Goal: Information Seeking & Learning: Find specific fact

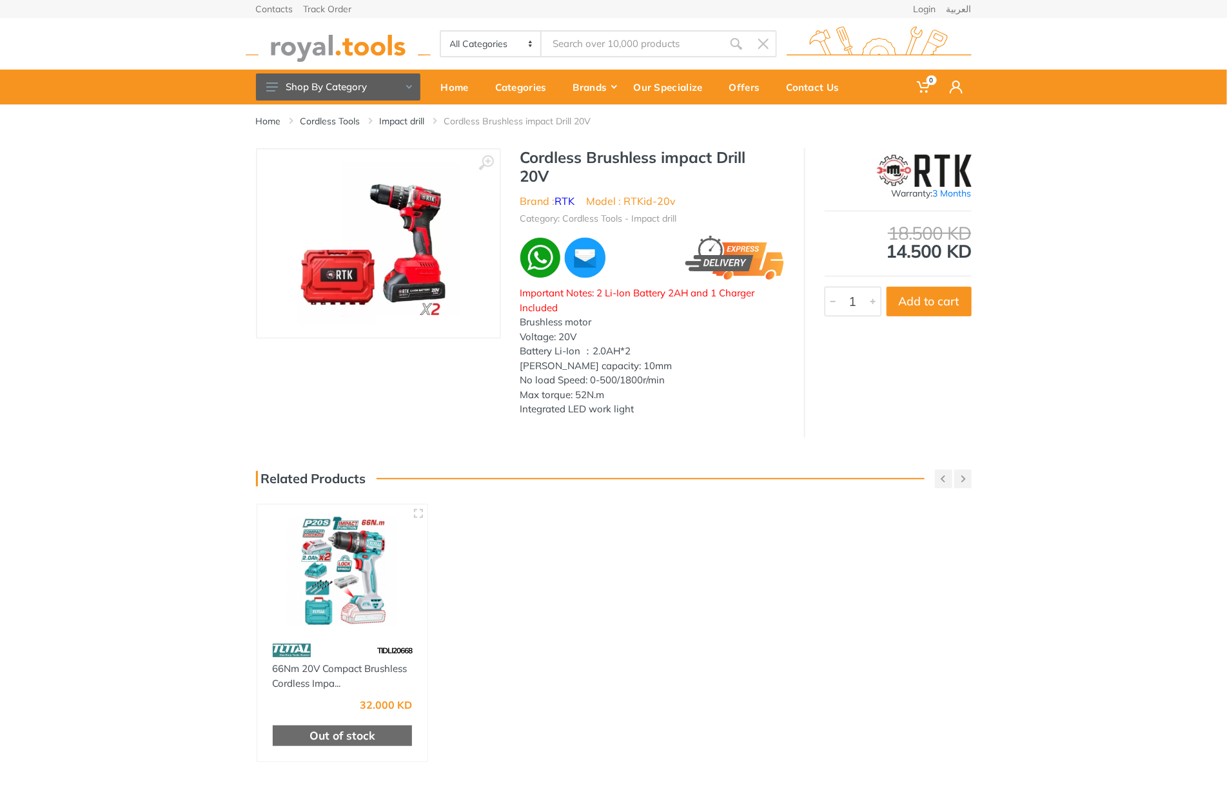
click at [536, 157] on h1 "Cordless Brushless impact Drill 20V" at bounding box center [652, 166] width 264 height 37
drag, startPoint x: 536, startPoint y: 157, endPoint x: 554, endPoint y: 172, distance: 23.3
click at [554, 172] on h1 "Cordless Brushless impact Drill 20V" at bounding box center [652, 166] width 264 height 37
copy div "Cordless Brushless impact Drill 20V"
click at [547, 154] on h1 "Cordless Brushless impact Drill 20V" at bounding box center [652, 166] width 264 height 37
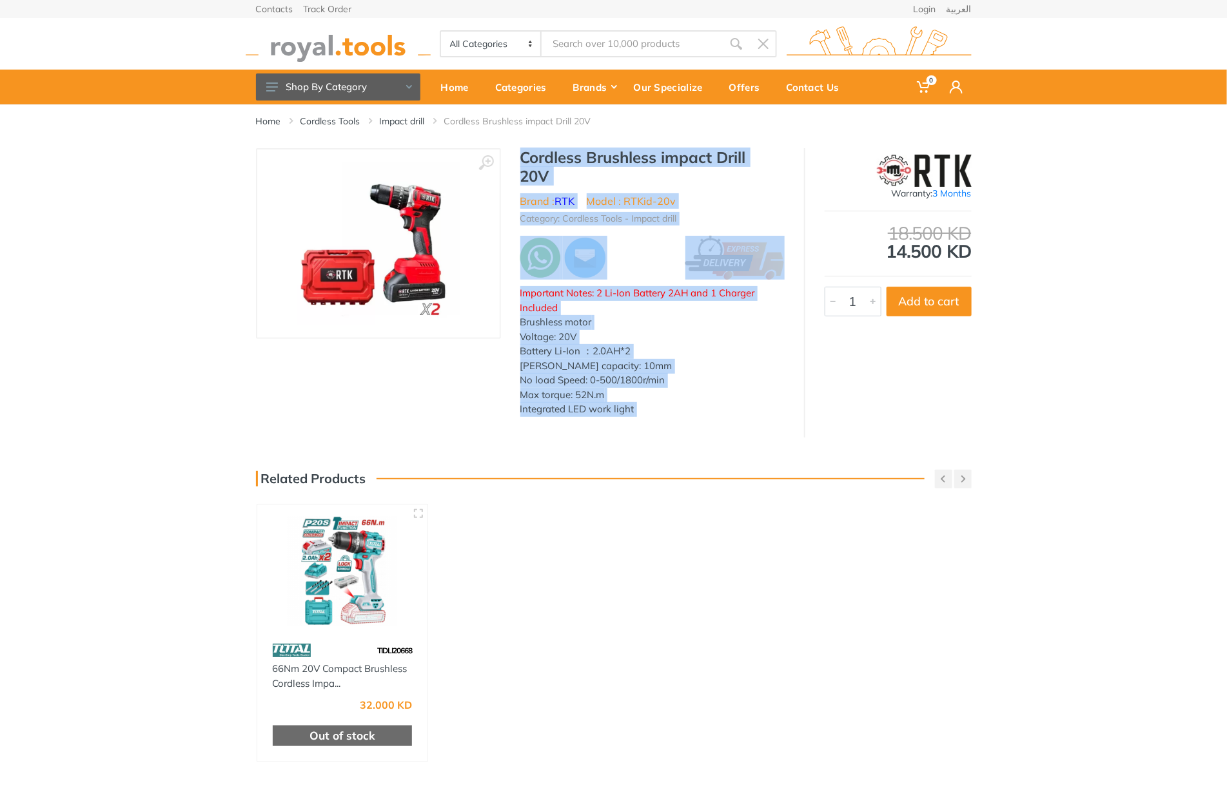
drag, startPoint x: 547, startPoint y: 154, endPoint x: 646, endPoint y: 414, distance: 278.1
click at [646, 415] on div "Cordless Brushless impact Drill 20V Brand : RTK Model : RTKid-20v Category: Cor…" at bounding box center [652, 286] width 303 height 277
copy div "Cordless Brushless impact Drill 20V Brand : RTK Model : RTKid-20v Category: Cor…"
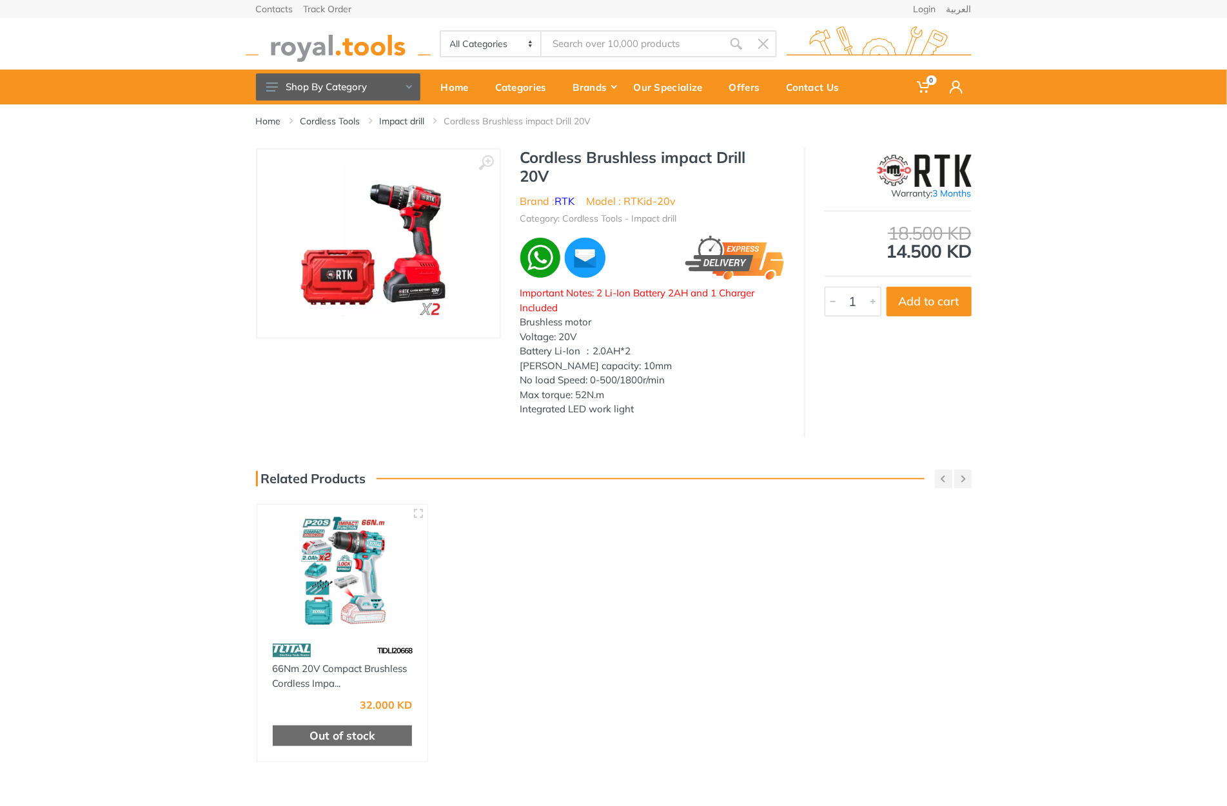
click at [616, 28] on div "All Categories Power tools Cordless Tools Hand Tools Power Tools Accessories Sa…" at bounding box center [613, 44] width 735 height 52
type input "r"
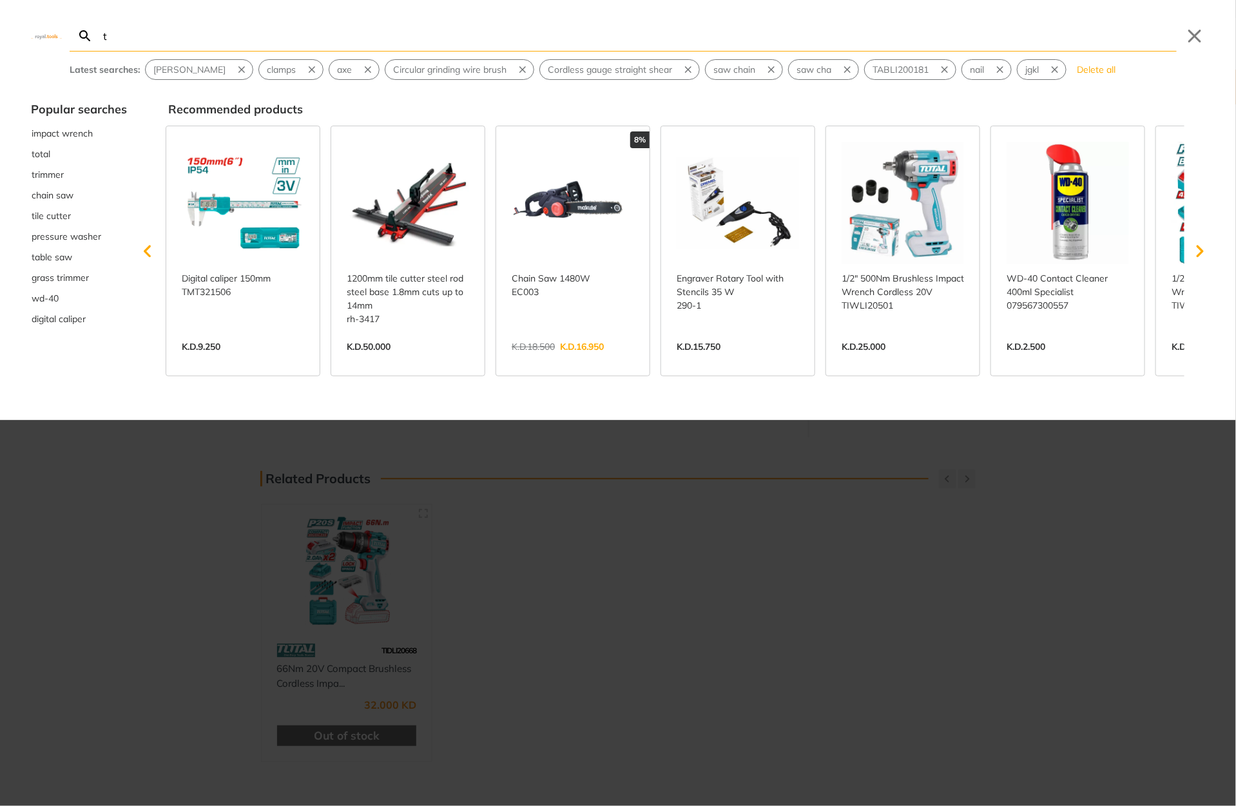
type input "t"
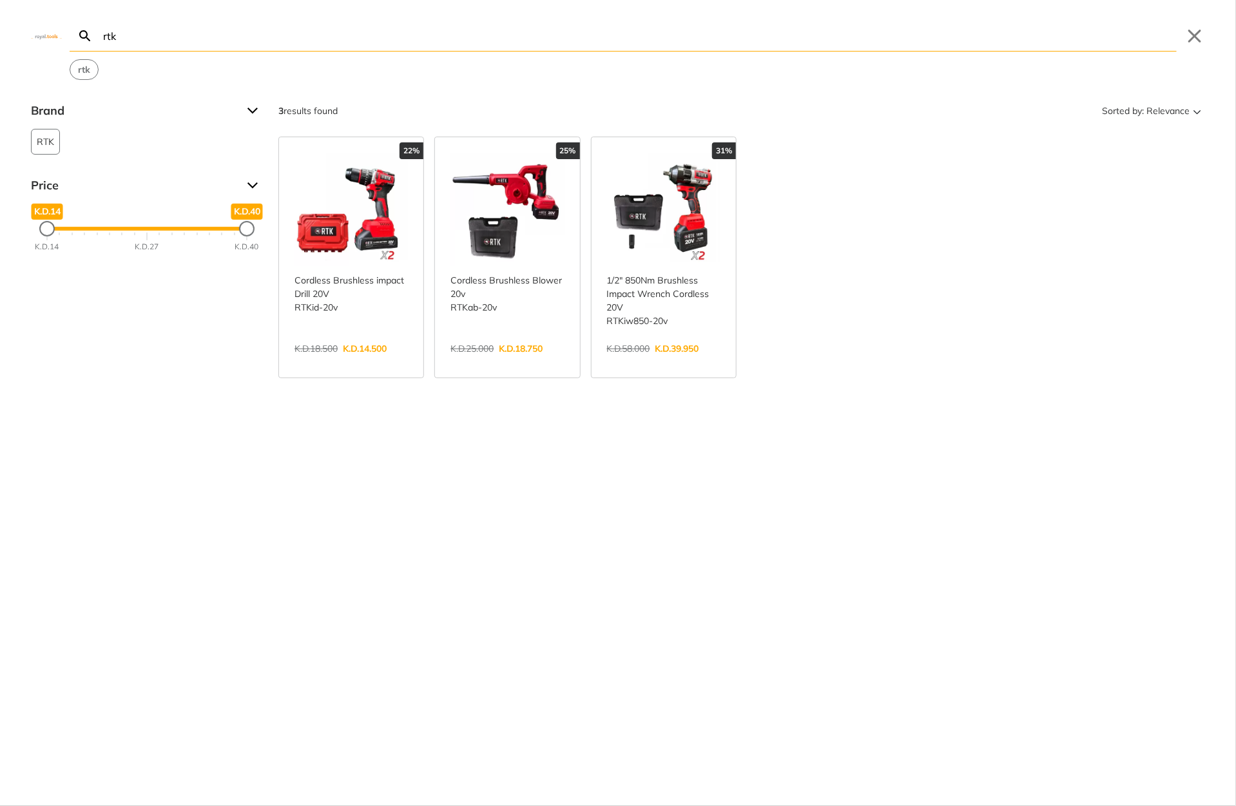
type input "rtk"
click at [1187, 39] on button "Close" at bounding box center [1195, 36] width 21 height 21
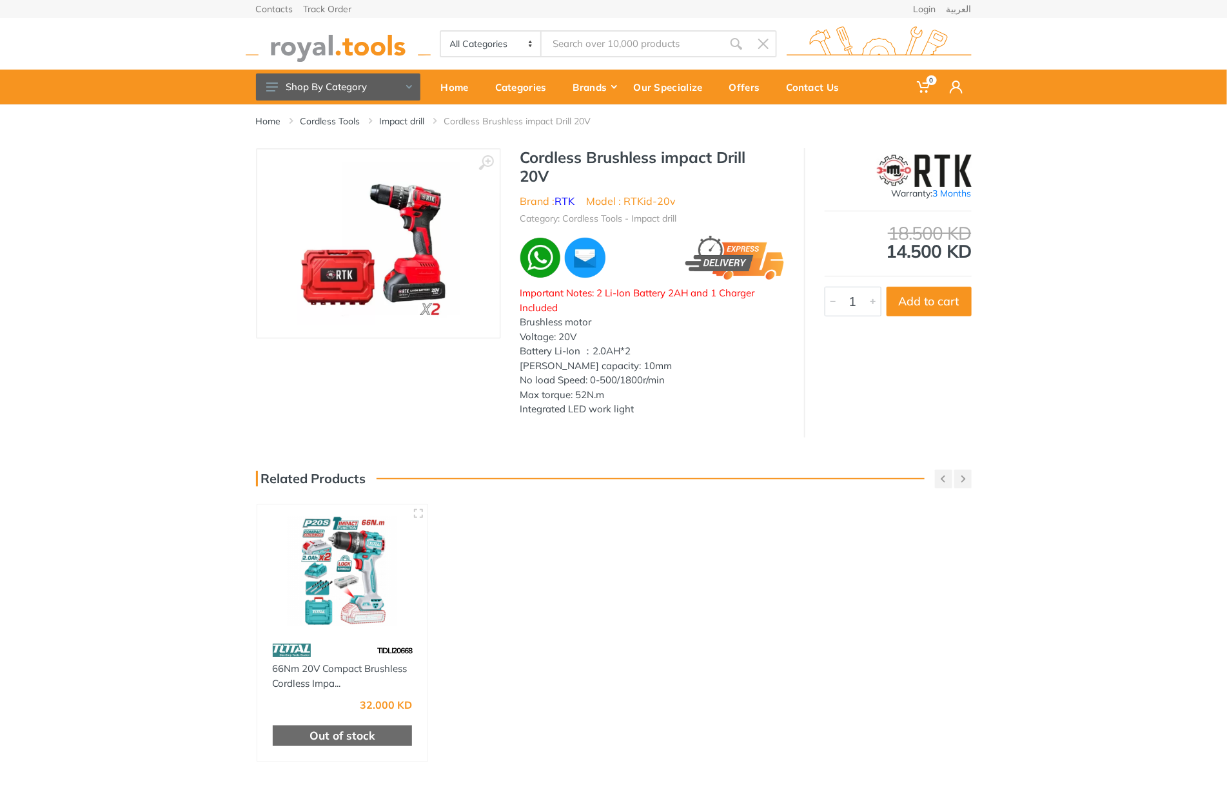
click at [543, 162] on h1 "Cordless Brushless impact Drill 20V" at bounding box center [652, 166] width 264 height 37
drag, startPoint x: 543, startPoint y: 162, endPoint x: 556, endPoint y: 177, distance: 19.6
click at [556, 177] on h1 "Cordless Brushless impact Drill 20V" at bounding box center [652, 166] width 264 height 37
copy div "Cordless Brushless impact Drill 20V"
click at [543, 154] on h1 "Cordless Brushless impact Drill 20V" at bounding box center [652, 166] width 264 height 37
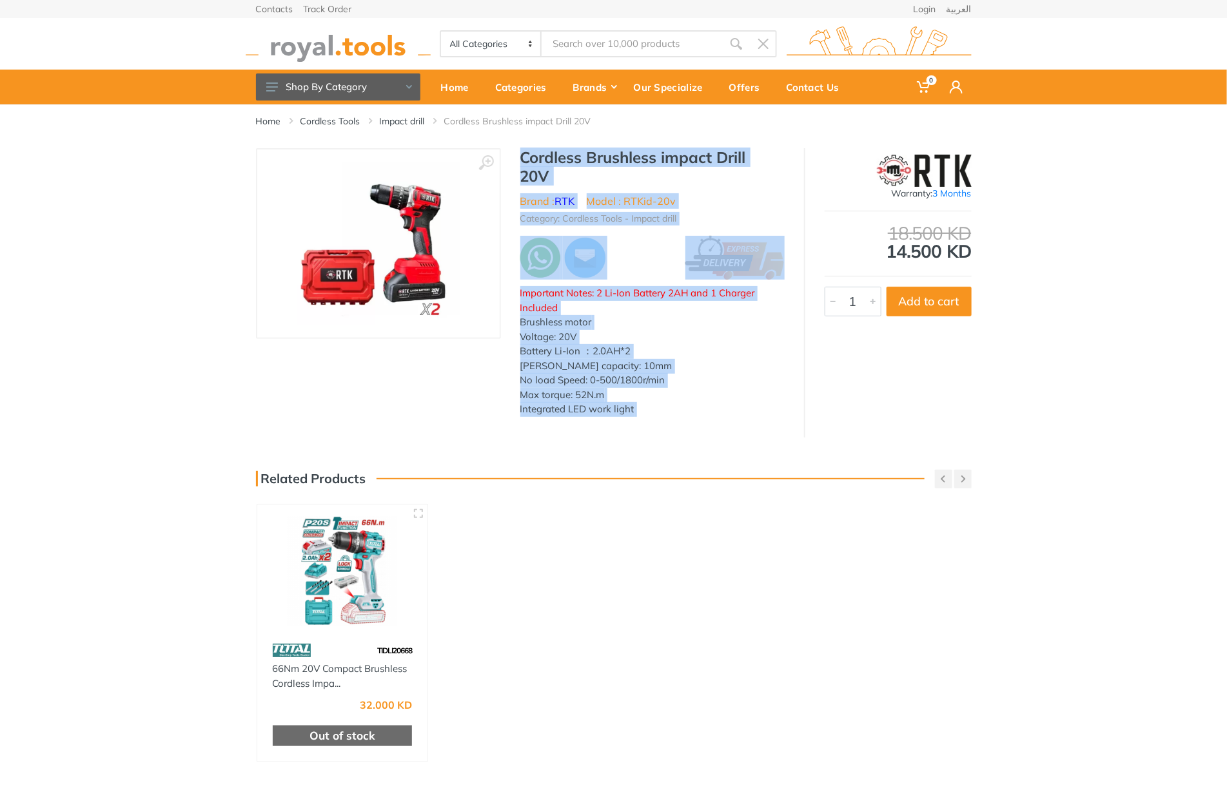
drag, startPoint x: 543, startPoint y: 154, endPoint x: 647, endPoint y: 409, distance: 274.7
click at [647, 409] on div "Cordless Brushless impact Drill 20V Brand : RTK Model : RTKid-20v Category: Cor…" at bounding box center [652, 286] width 303 height 277
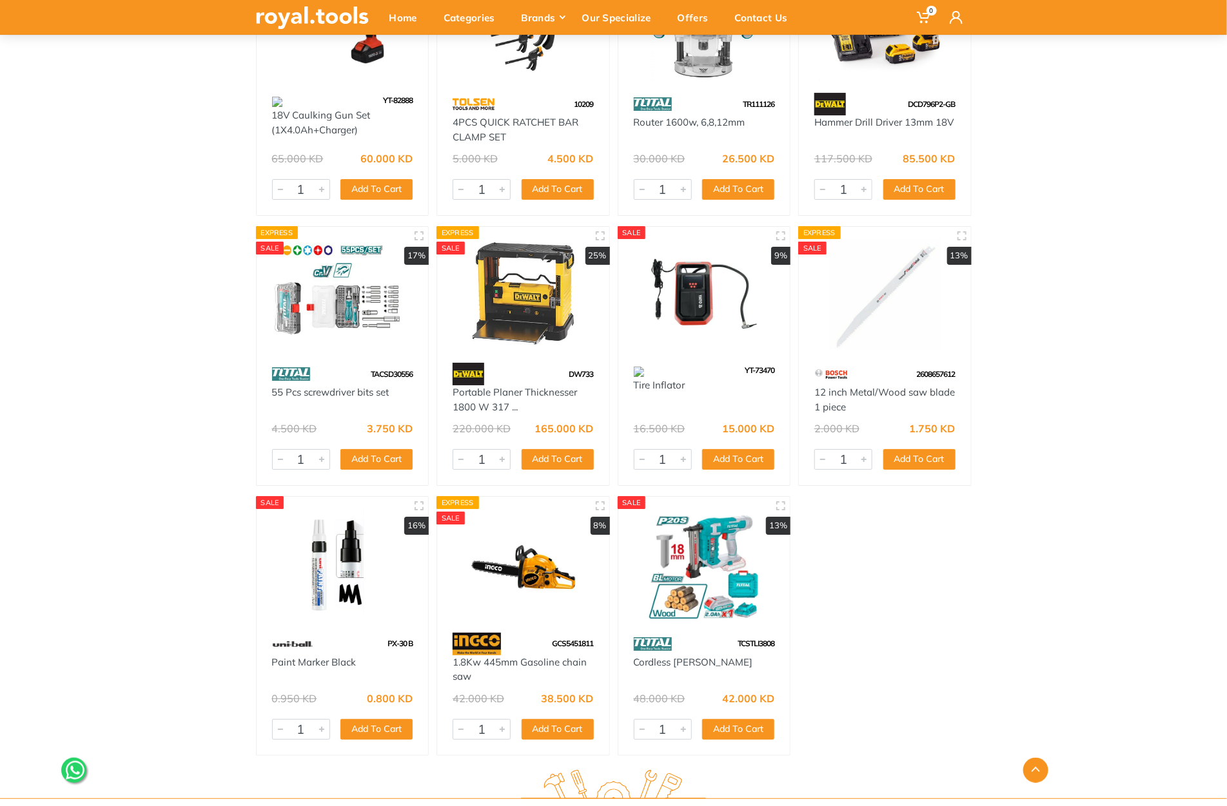
scroll to position [34225, 0]
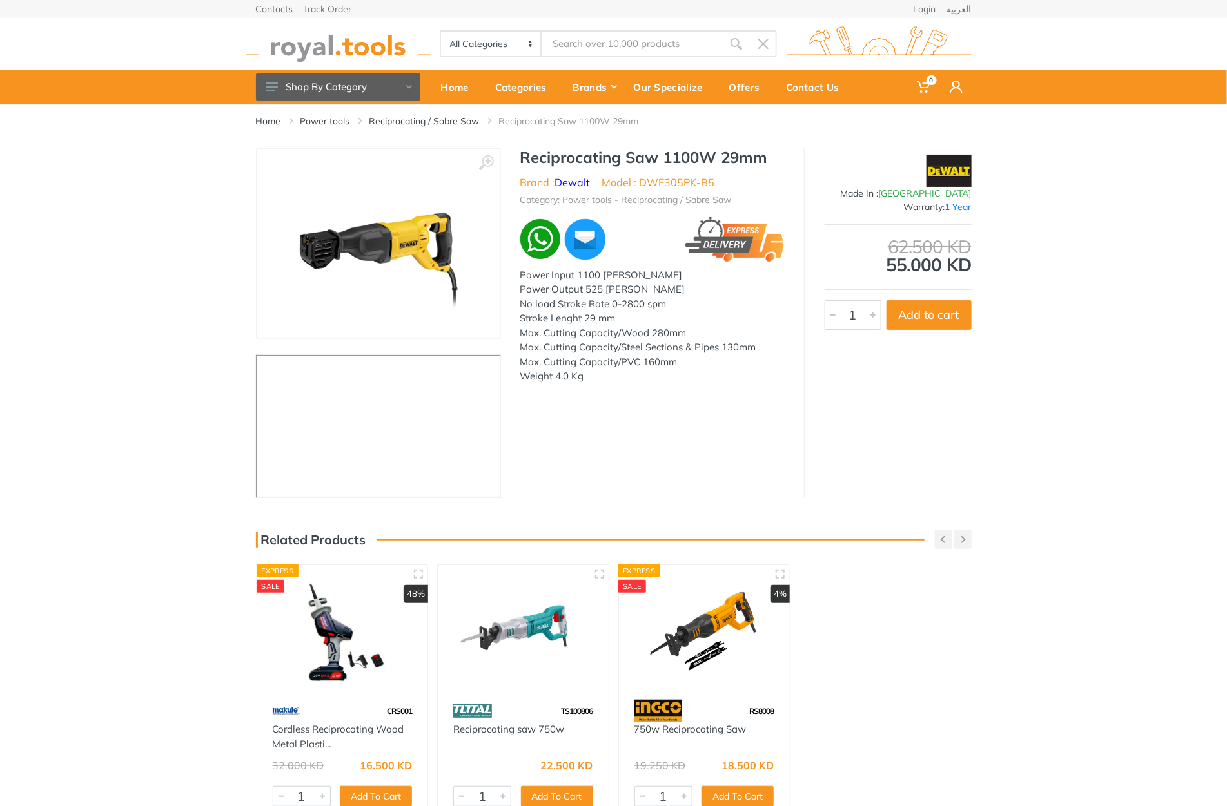
click at [568, 155] on h1 "Reciprocating Saw 1100W 29mm" at bounding box center [652, 157] width 264 height 19
drag, startPoint x: 568, startPoint y: 155, endPoint x: 743, endPoint y: 159, distance: 174.7
click at [743, 159] on h1 "Reciprocating Saw 1100W 29mm" at bounding box center [652, 157] width 264 height 19
copy h1 "Reciprocating Saw 1100W 29mm"
click at [670, 185] on li "Model : DWE305PK-B5" at bounding box center [658, 182] width 113 height 15
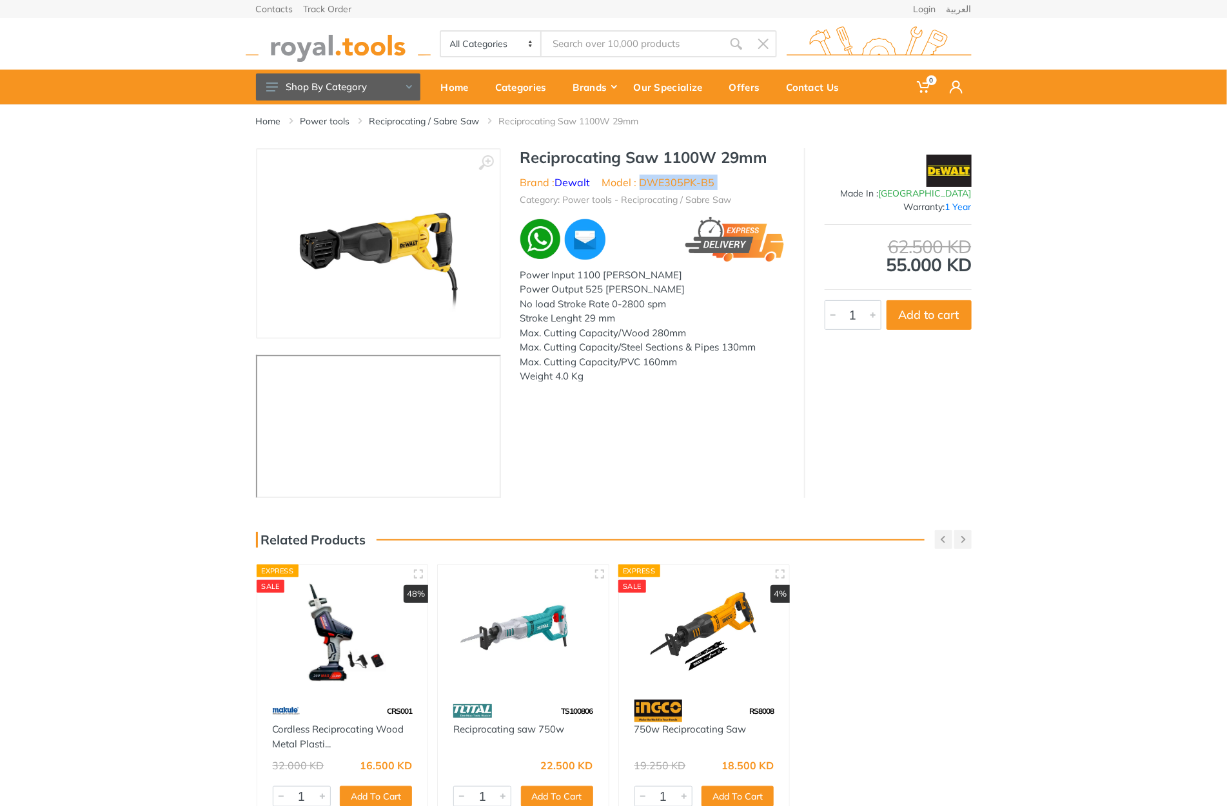
drag, startPoint x: 670, startPoint y: 185, endPoint x: 716, endPoint y: 188, distance: 45.8
click at [716, 188] on ul "Brand : Dewalt Model : DWE305PK-B5" at bounding box center [652, 182] width 264 height 15
copy div "DWE305PK-B5"
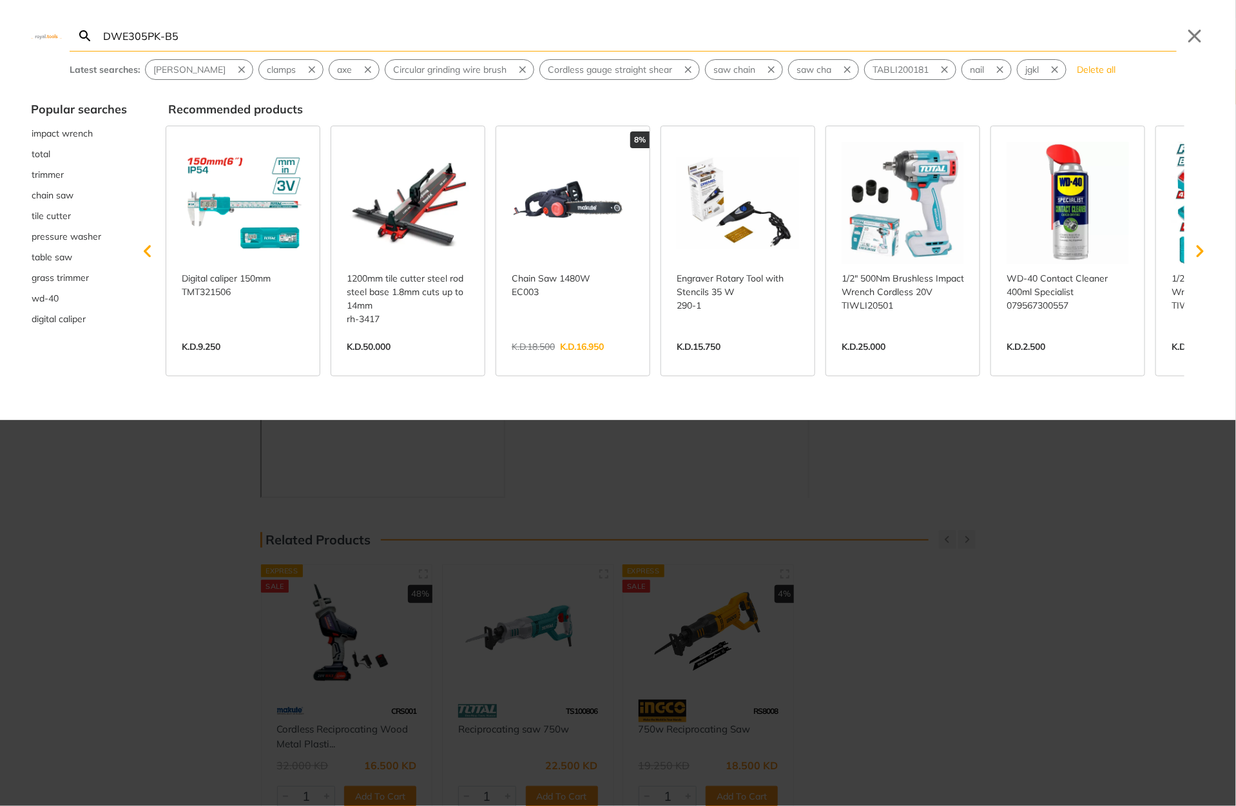
type input "DWE305PK-B5"
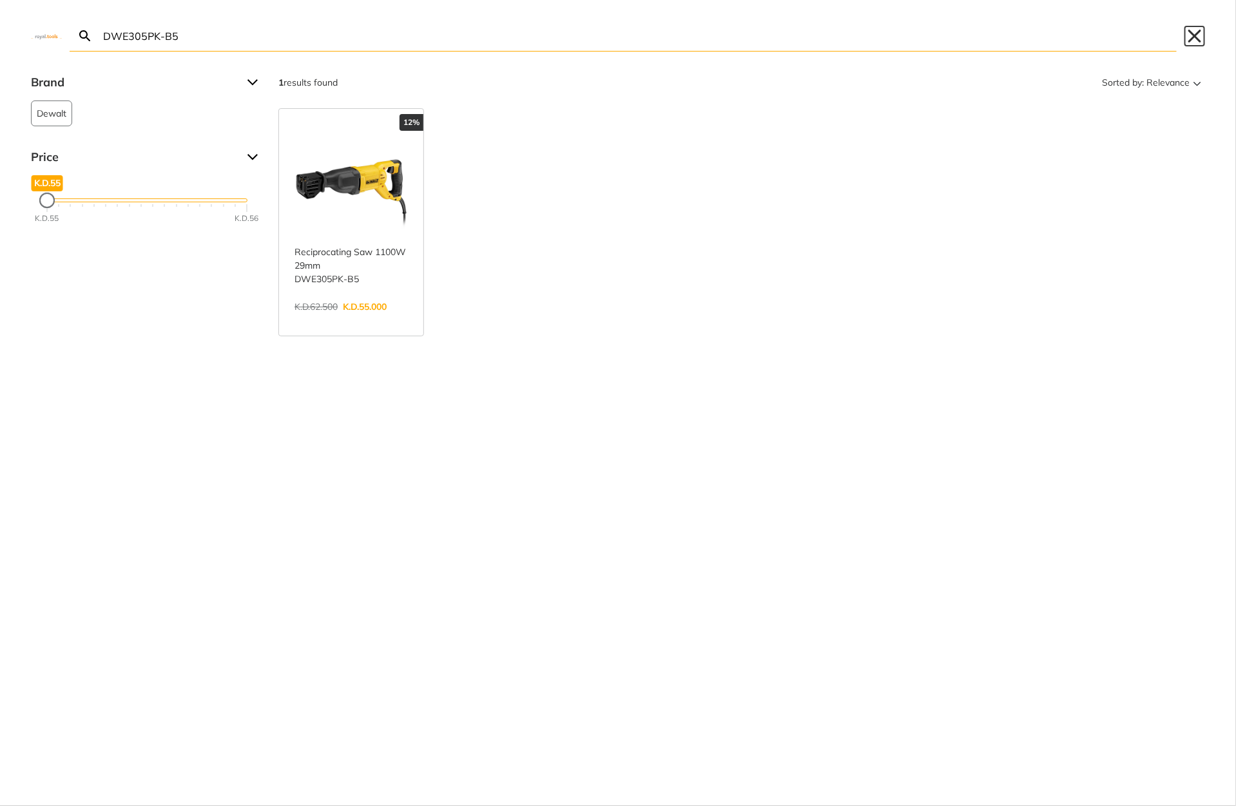
click at [1196, 35] on button "Close" at bounding box center [1195, 36] width 21 height 21
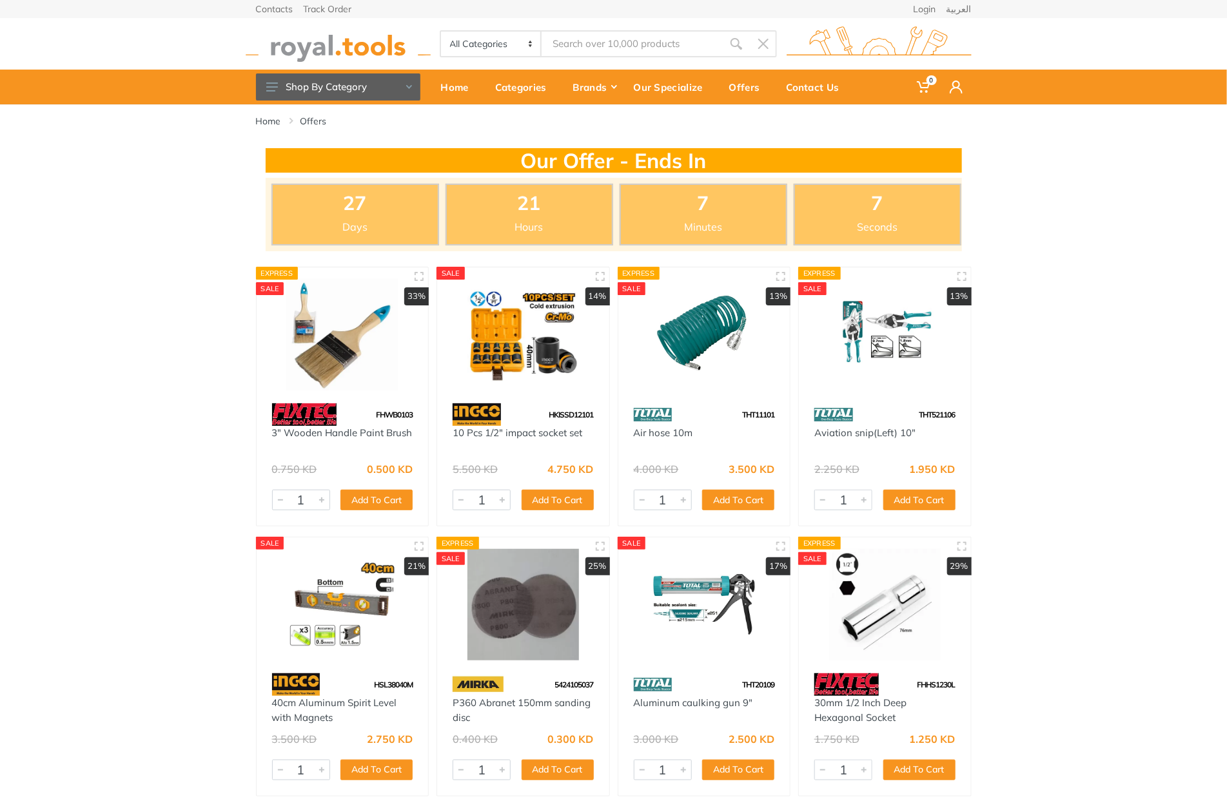
click at [605, 52] on input "Site search" at bounding box center [632, 43] width 181 height 27
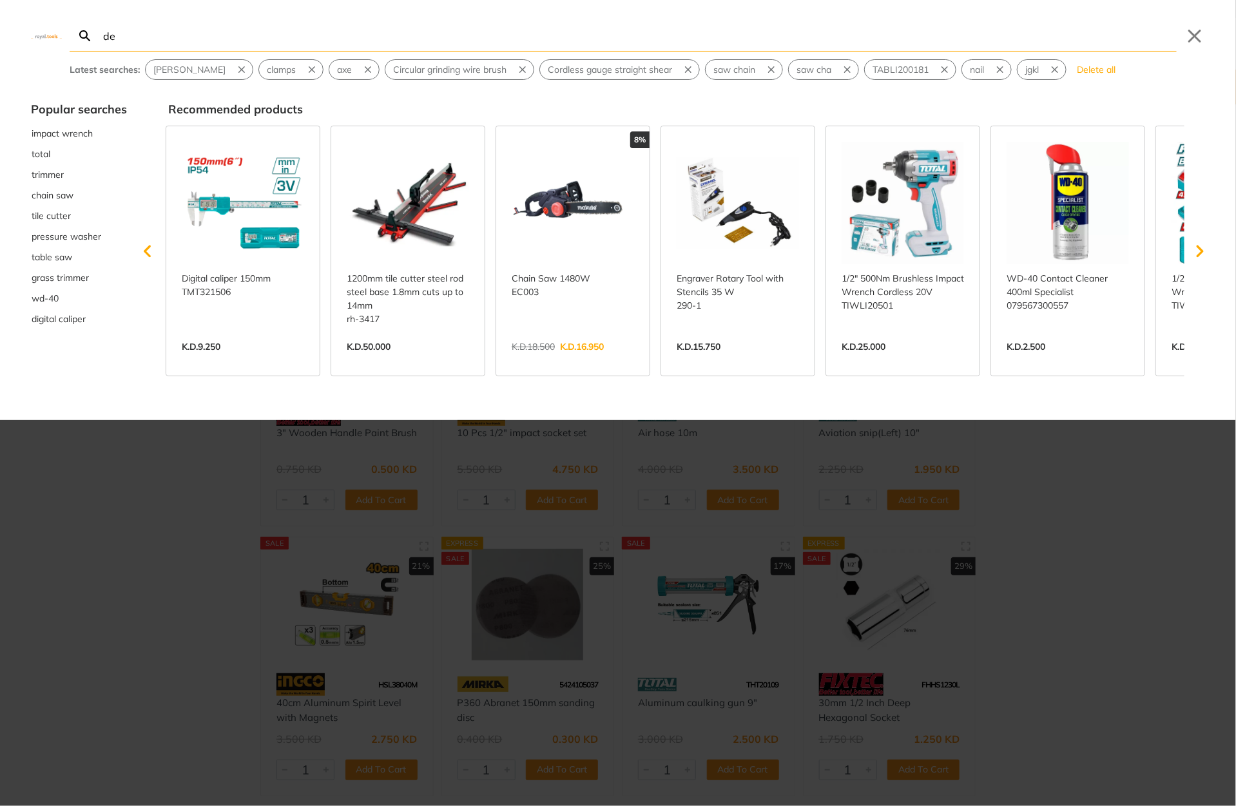
type input "de"
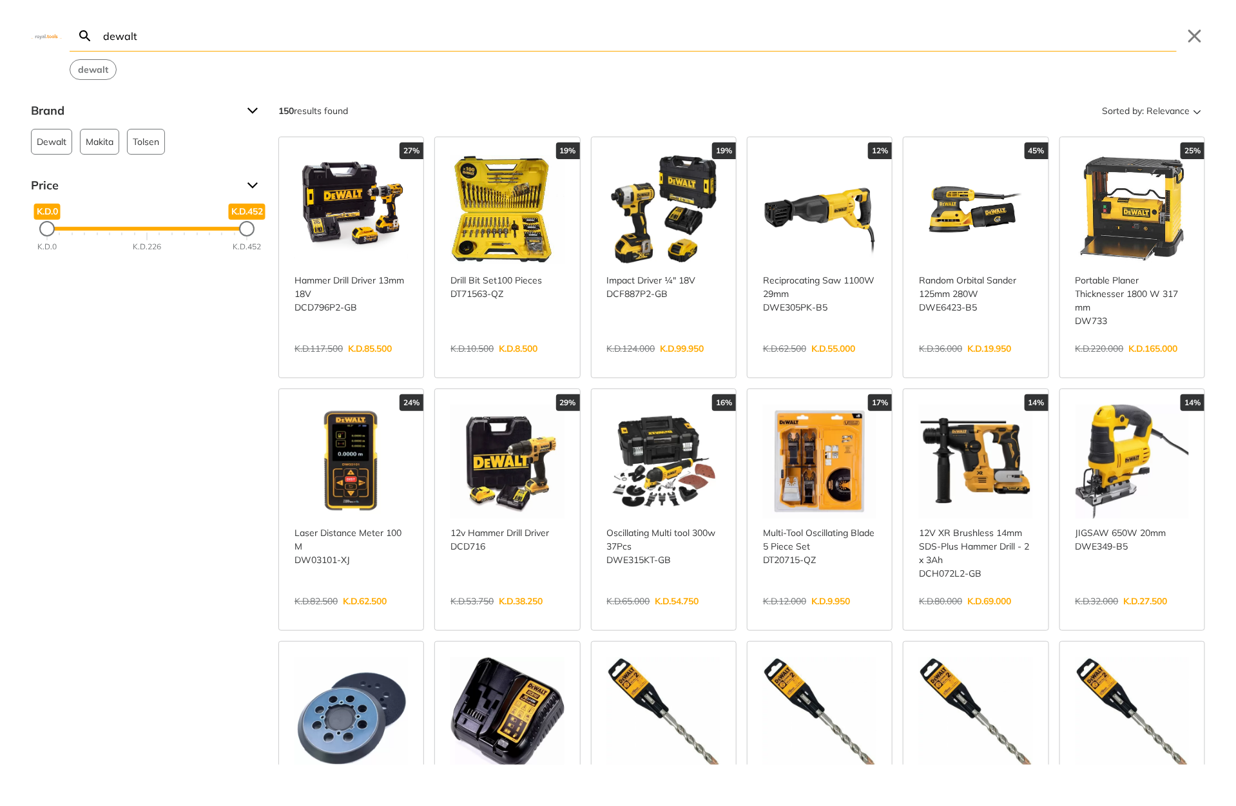
type input "dewalt"
click at [60, 155] on div "Brand Dewalt 148 Makita 1 Tolsen 1 Price K.D.0 K.D.0 K.D.452 K.D.452 K.D.0 K.D.…" at bounding box center [147, 181] width 232 height 161
click at [58, 150] on span "Dewalt" at bounding box center [52, 142] width 30 height 24
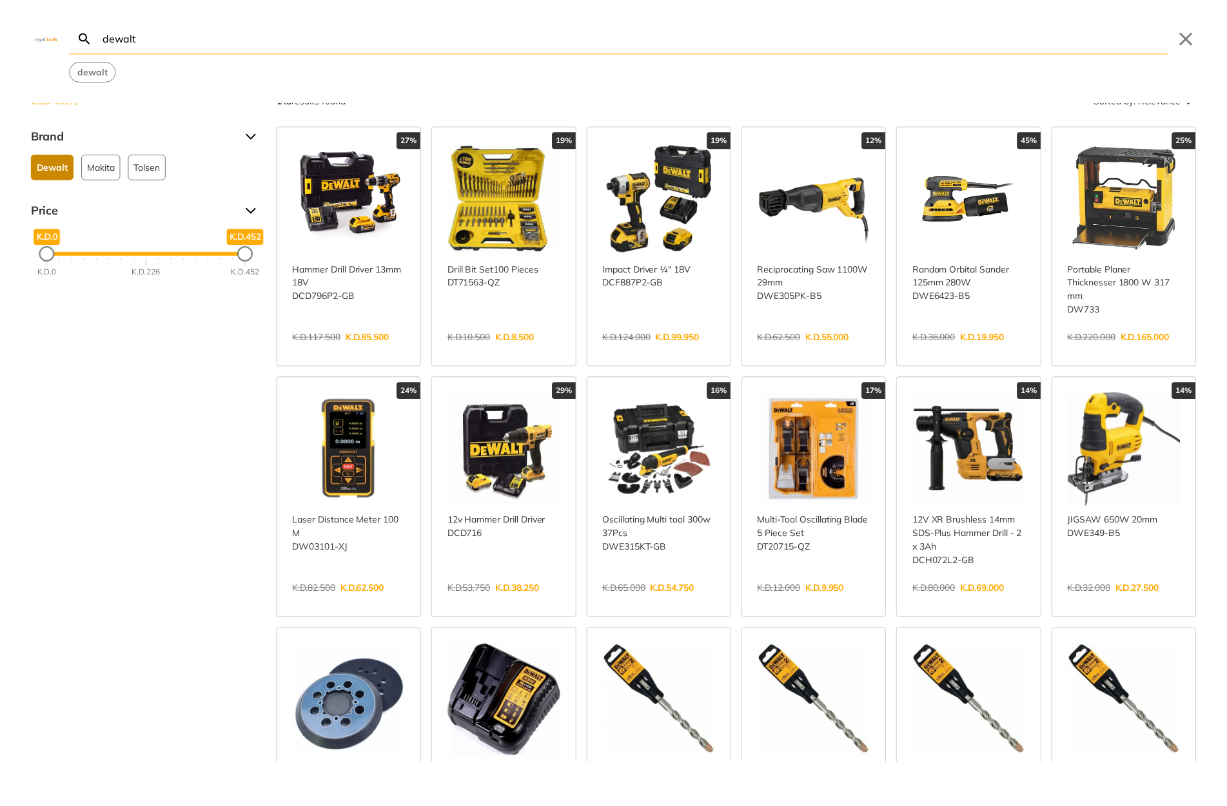
scroll to position [2, 0]
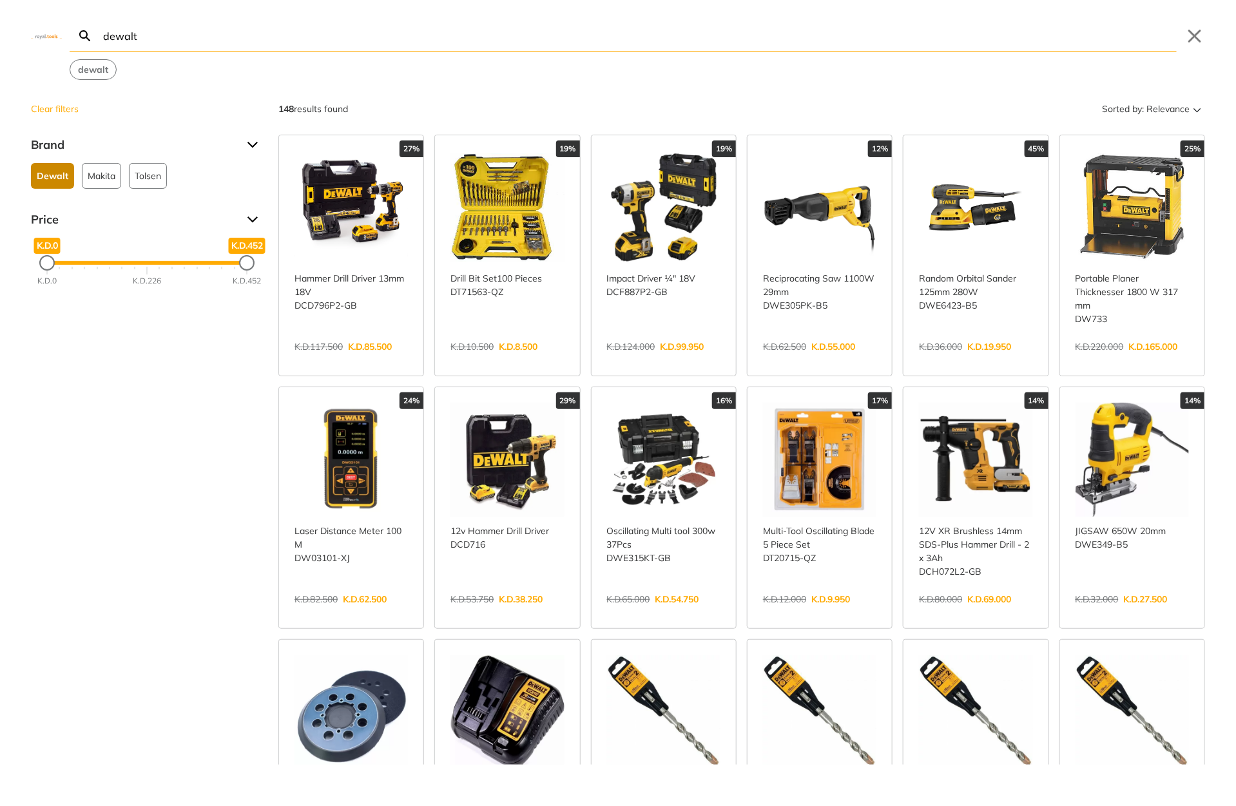
click at [1187, 22] on div "Search dewalt dewalt Submit Close dewalt" at bounding box center [618, 40] width 1236 height 80
click at [1189, 28] on button "Close" at bounding box center [1195, 36] width 21 height 21
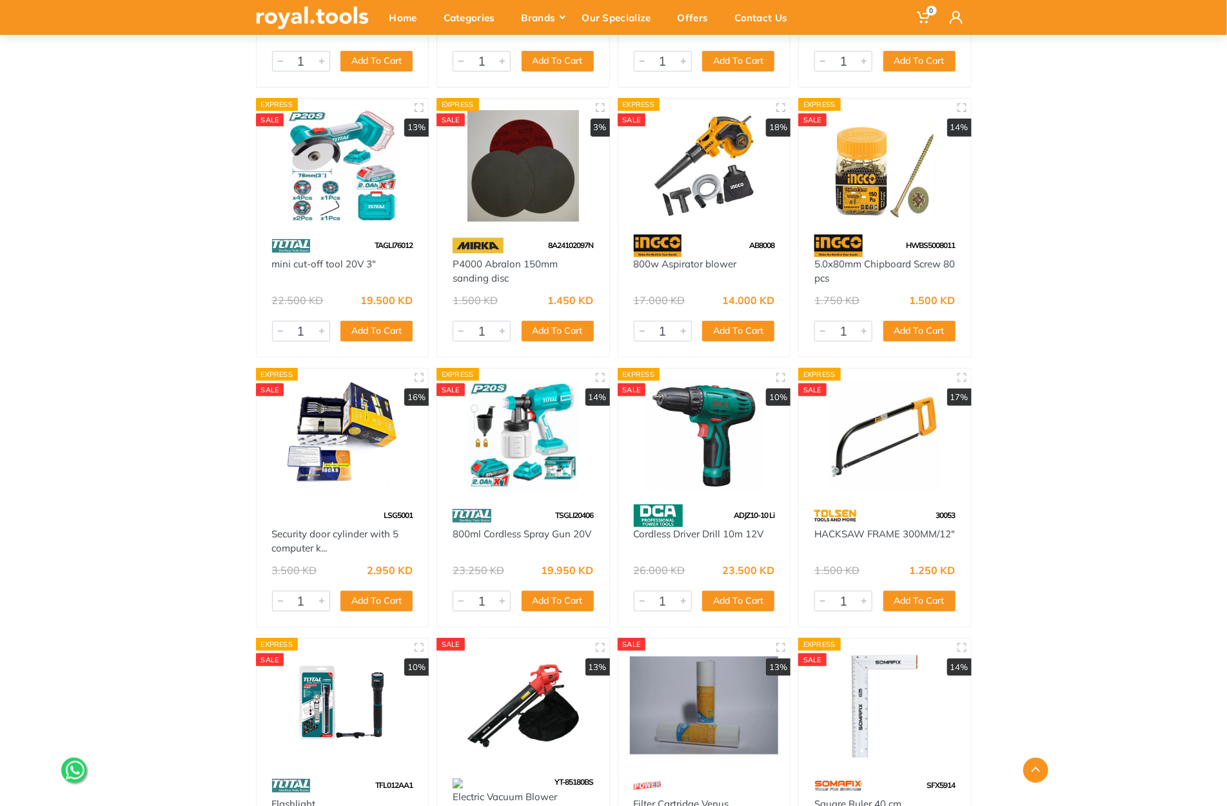
scroll to position [7464, 0]
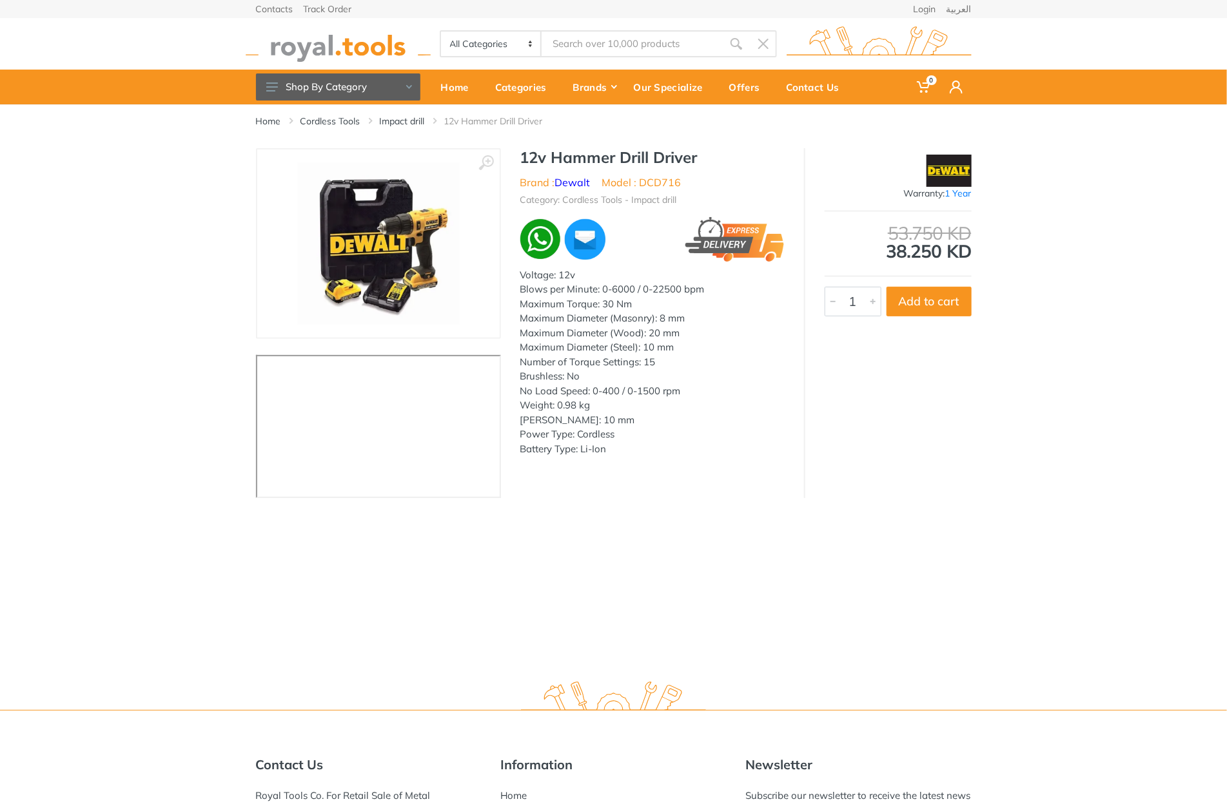
click at [529, 157] on h1 "12v Hammer Drill Driver" at bounding box center [652, 157] width 264 height 19
drag, startPoint x: 529, startPoint y: 157, endPoint x: 671, endPoint y: 162, distance: 142.6
click at [671, 162] on h1 "12v Hammer Drill Driver" at bounding box center [652, 157] width 264 height 19
copy h1 "12v Hammer Drill Driver"
click at [667, 182] on li "Model : DCD716" at bounding box center [641, 182] width 79 height 15
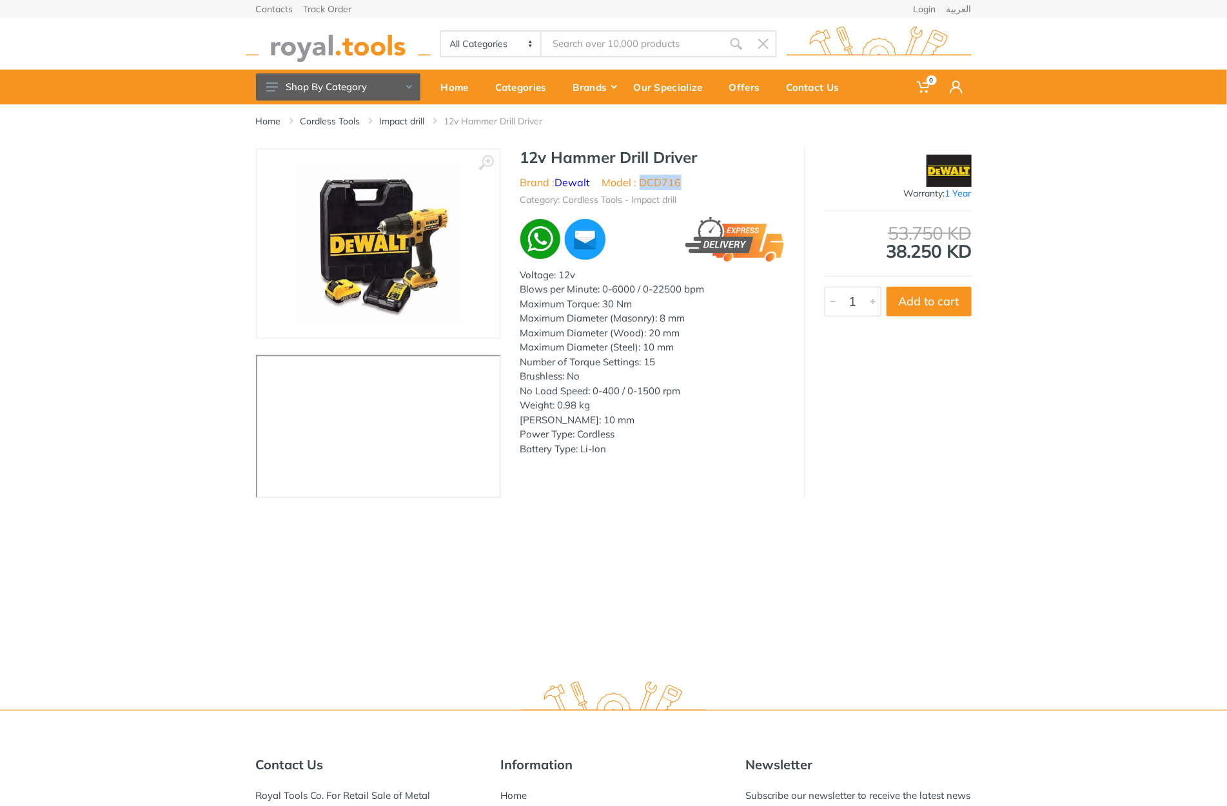
click at [667, 182] on li "Model : DCD716" at bounding box center [641, 182] width 79 height 15
copy li "DCD716"
type input "DCD716"
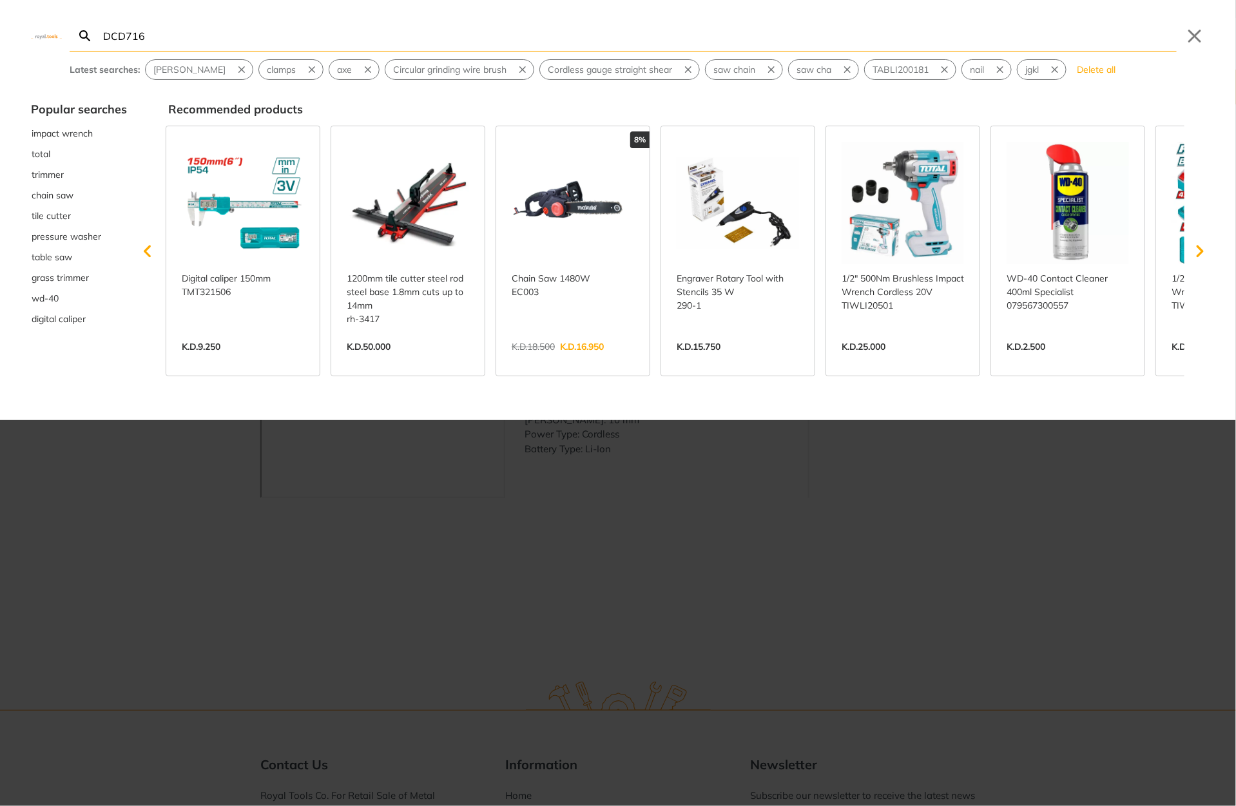
type input "DCD716"
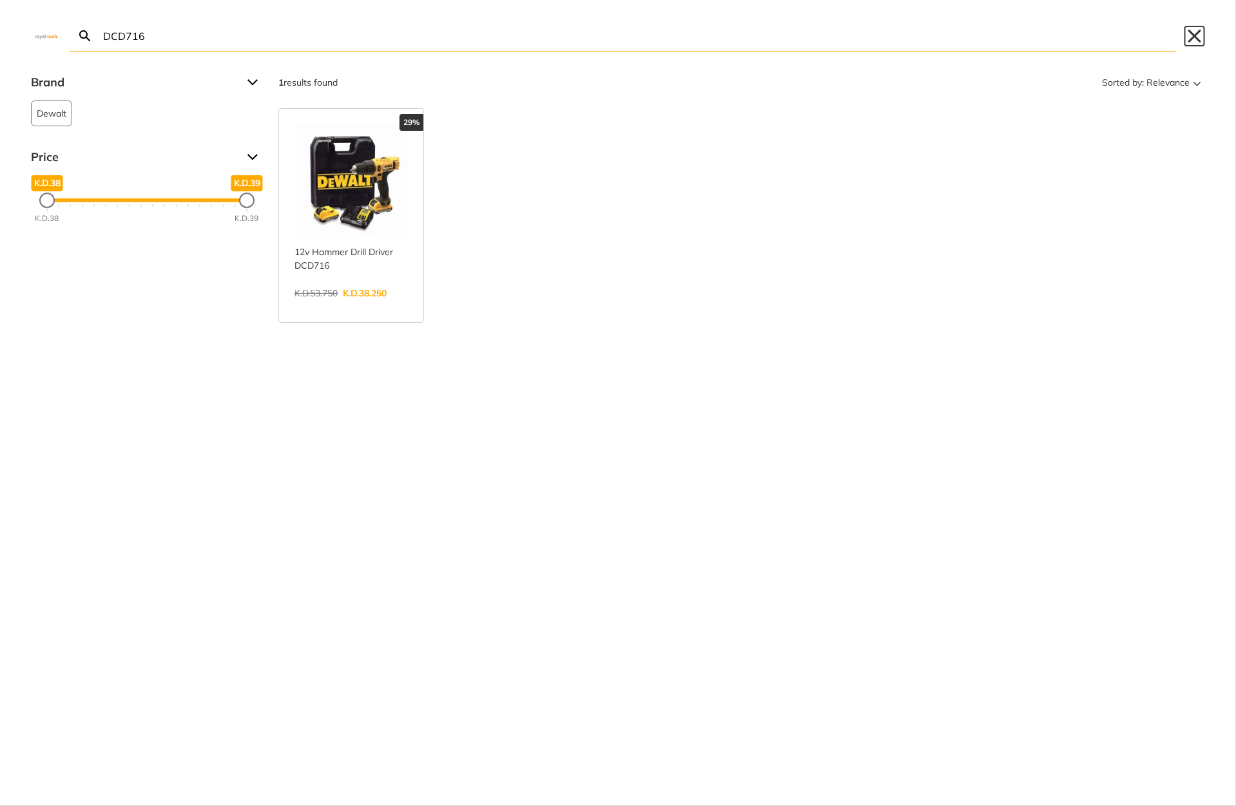
click at [1204, 34] on button "Close" at bounding box center [1195, 36] width 21 height 21
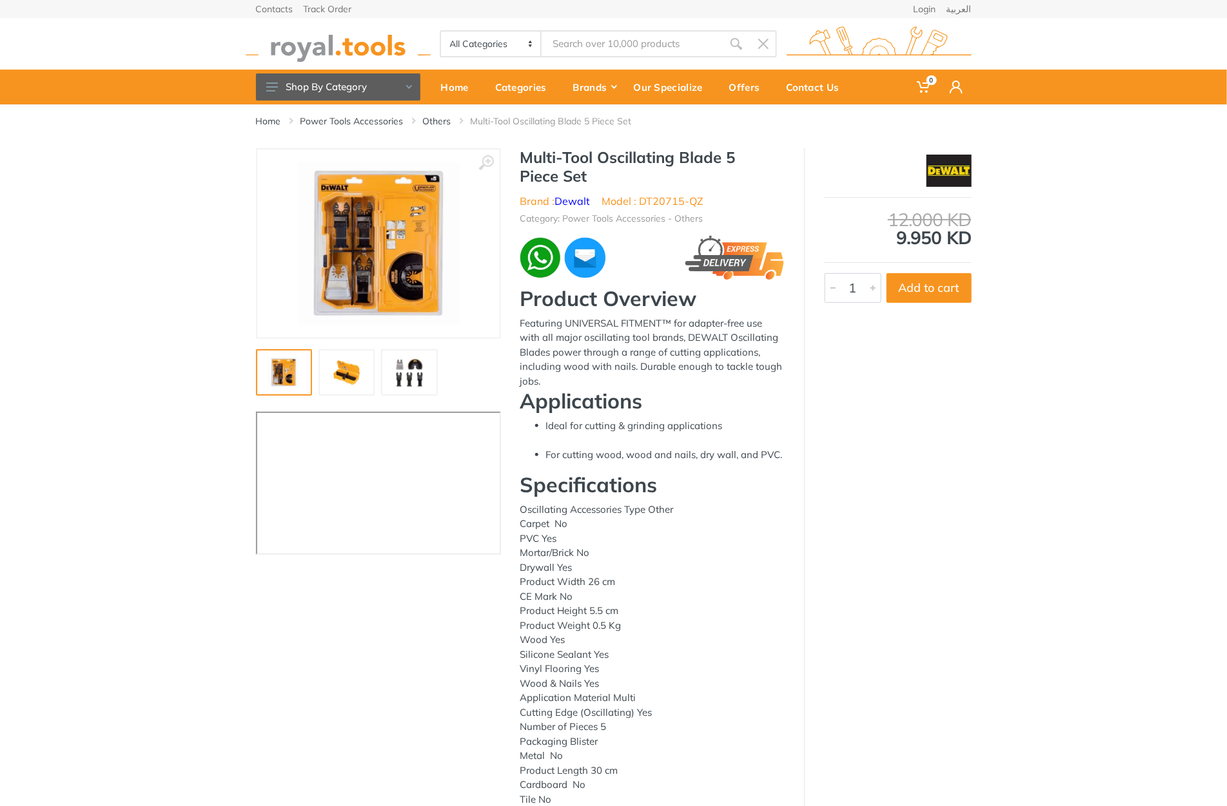
click at [411, 364] on img at bounding box center [409, 372] width 41 height 31
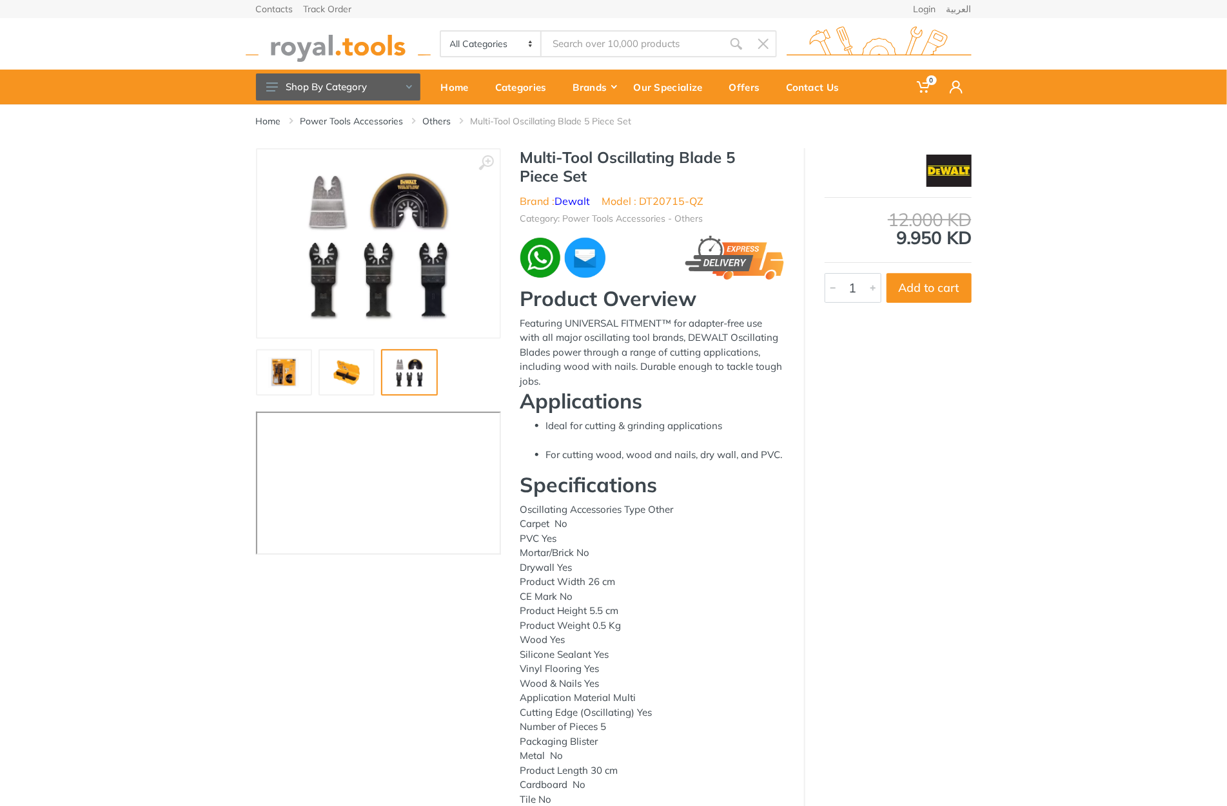
click at [362, 362] on img at bounding box center [346, 372] width 41 height 31
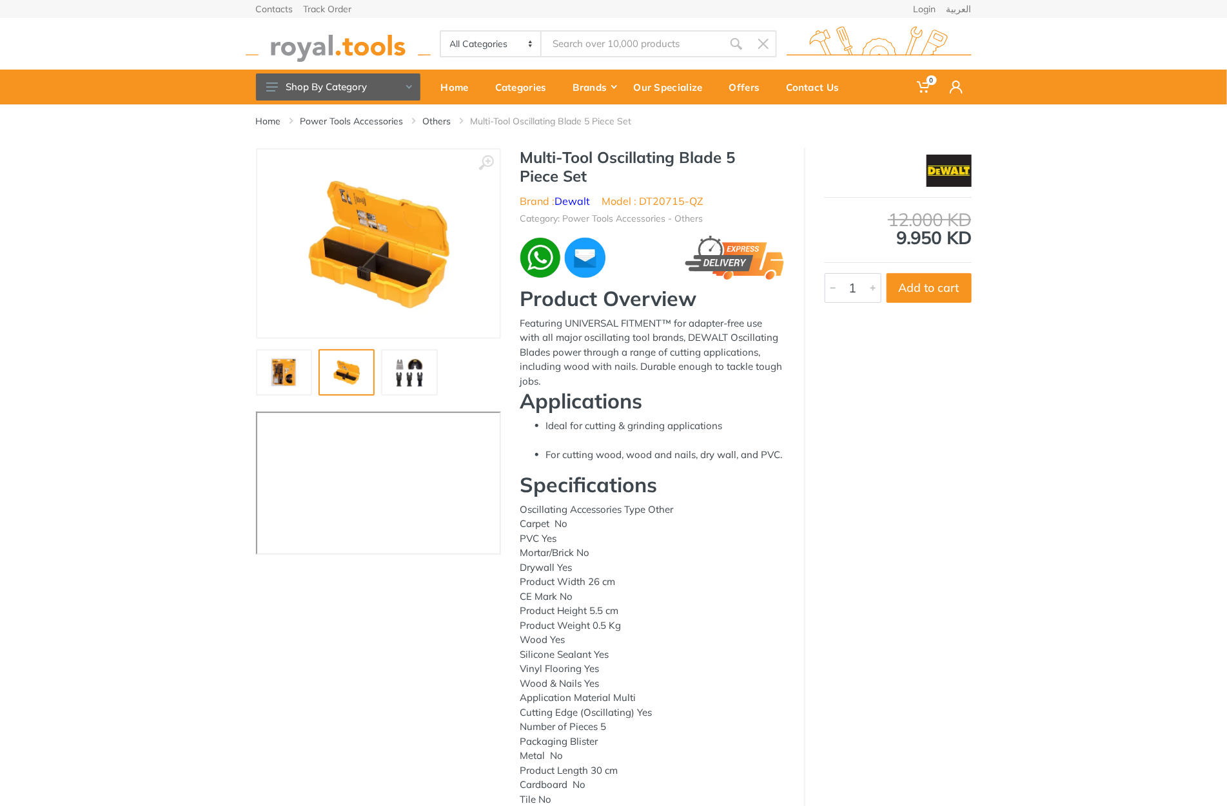
click at [314, 362] on div at bounding box center [350, 372] width 189 height 46
click at [279, 371] on img at bounding box center [284, 372] width 41 height 31
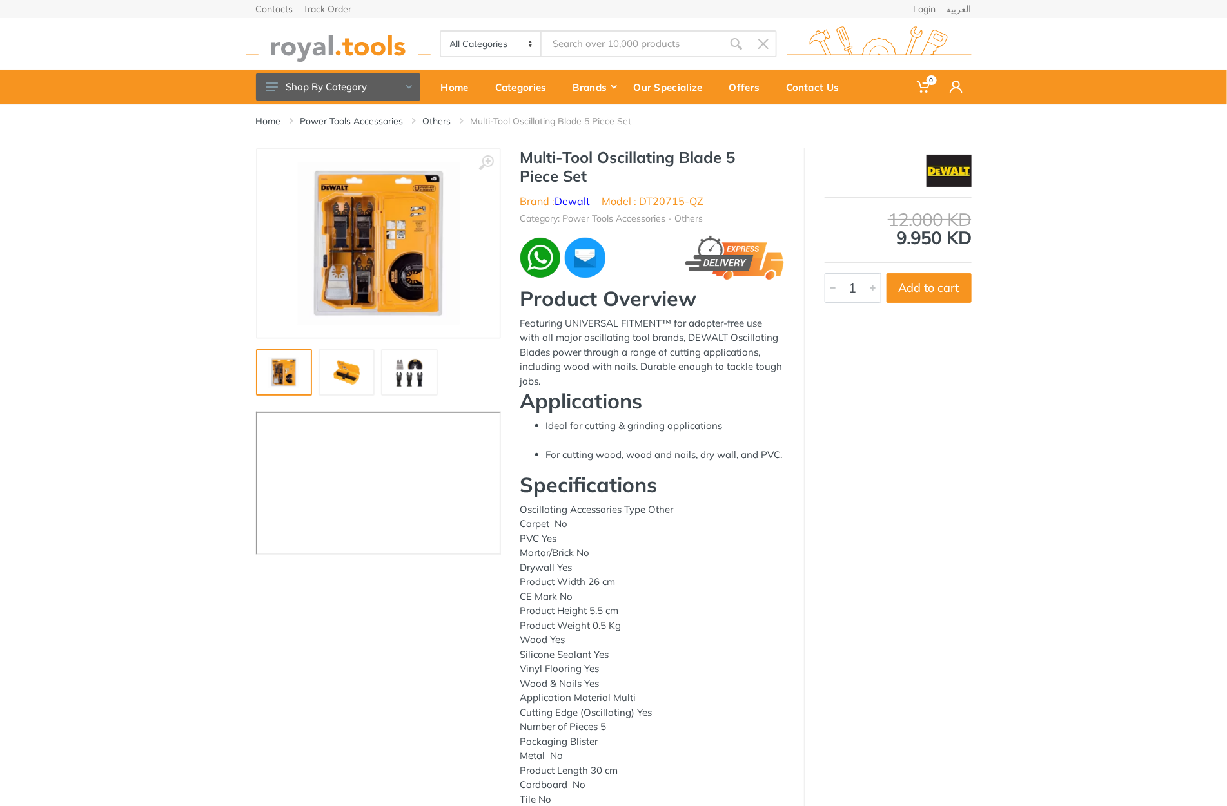
click at [358, 365] on img at bounding box center [346, 372] width 41 height 31
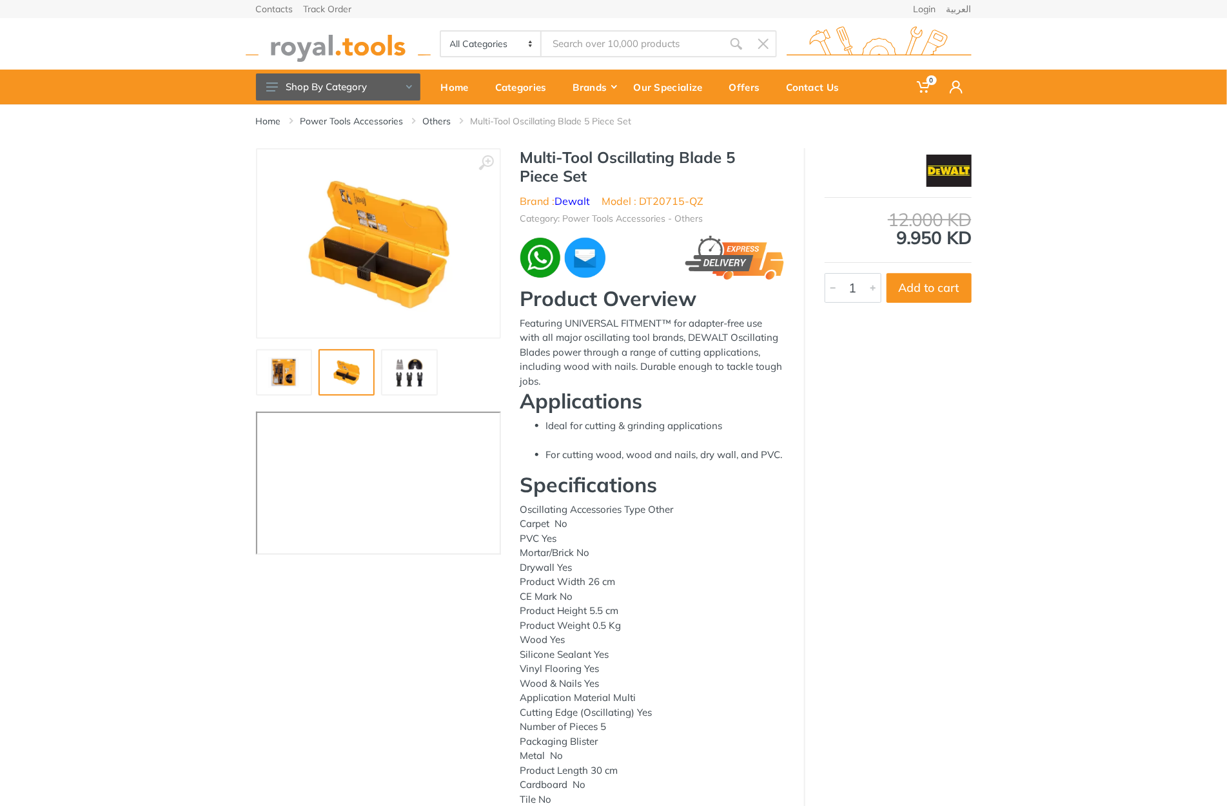
click at [417, 362] on img at bounding box center [409, 372] width 41 height 31
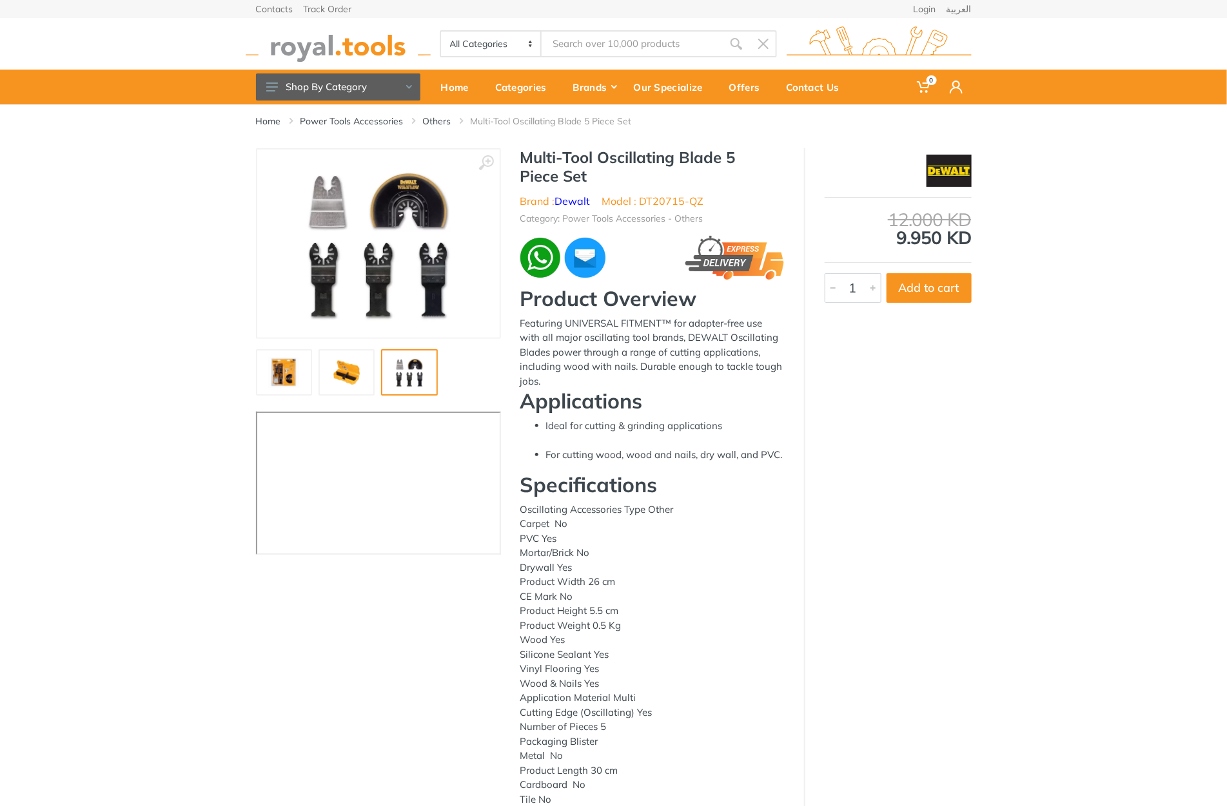
click at [290, 369] on img at bounding box center [284, 372] width 41 height 31
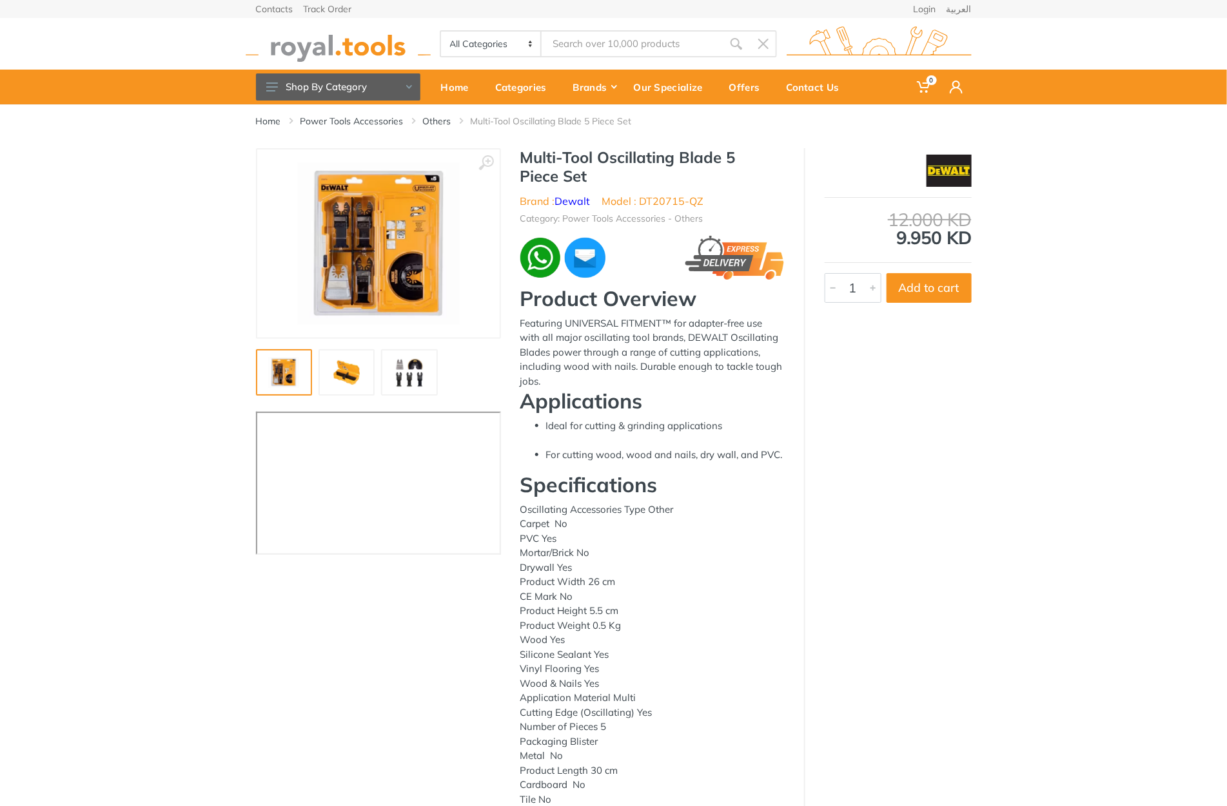
click at [628, 41] on input "Site search" at bounding box center [632, 43] width 181 height 27
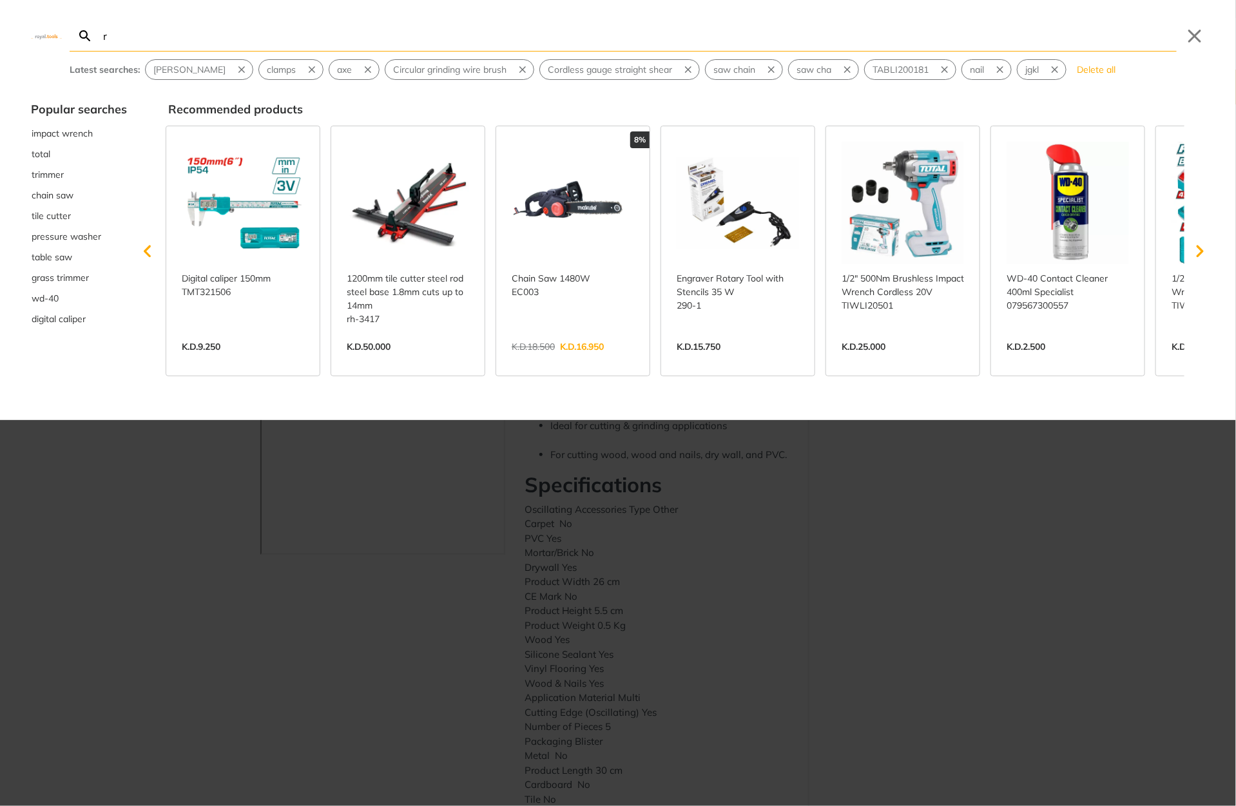
type input "ry"
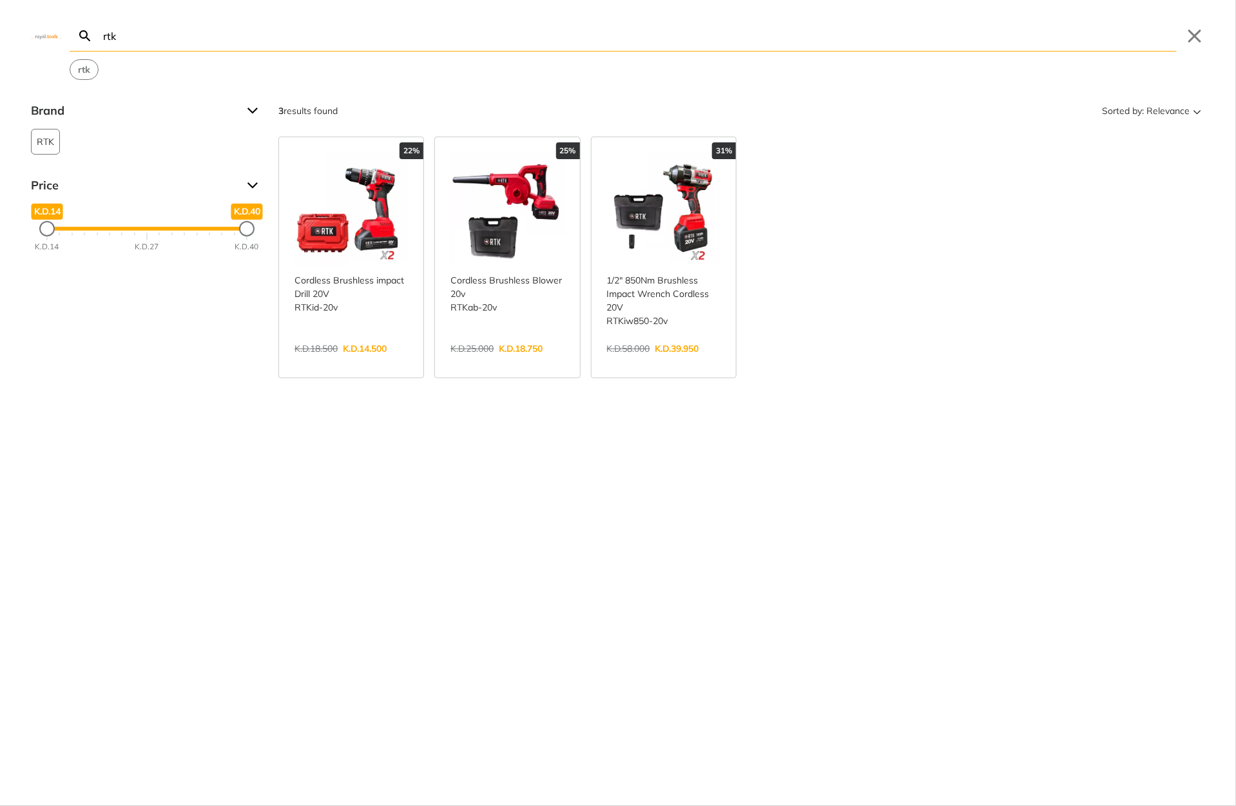
type input "rtk"
click at [1191, 40] on button "Close" at bounding box center [1195, 36] width 21 height 21
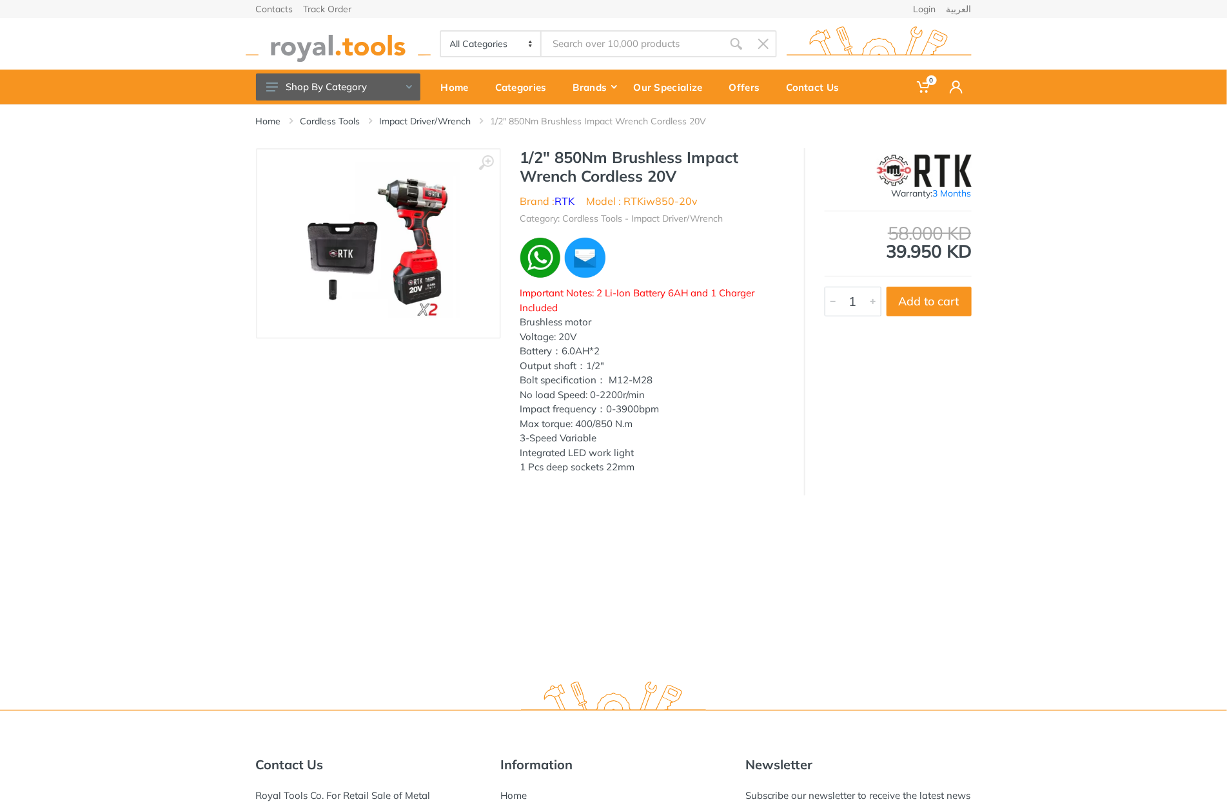
click at [531, 164] on h1 "1/2" 850Nm Brushless Impact Wrench Cordless 20V" at bounding box center [652, 166] width 264 height 37
drag, startPoint x: 531, startPoint y: 164, endPoint x: 687, endPoint y: 175, distance: 156.4
click at [687, 175] on h1 "1/2" 850Nm Brushless Impact Wrench Cordless 20V" at bounding box center [652, 166] width 264 height 37
click at [706, 175] on h1 "1/2" 850Nm Brushless Impact Wrench Cordless 20V" at bounding box center [652, 166] width 264 height 37
drag, startPoint x: 701, startPoint y: 174, endPoint x: 518, endPoint y: 150, distance: 184.0
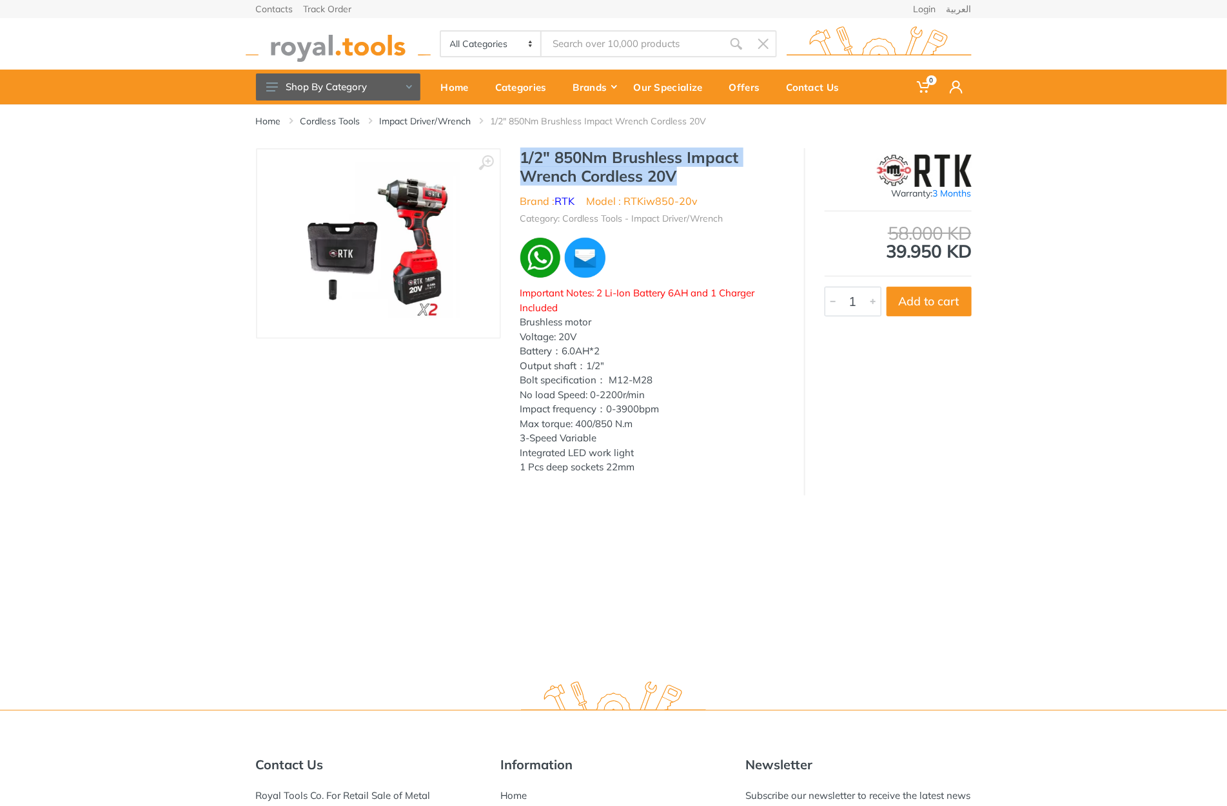
click at [518, 150] on div "1/2" 850Nm Brushless Impact Wrench Cordless 20V Brand : RTK Model : RTKiw850-20…" at bounding box center [652, 315] width 303 height 335
copy h1 "1/2" 850Nm Brushless Impact Wrench Cordless 20V"
click at [664, 217] on li "Category: Cordless Tools - Impact Driver/Wrench" at bounding box center [621, 219] width 203 height 14
click at [636, 201] on li "Model : RTKiw850-20v" at bounding box center [643, 200] width 112 height 15
drag, startPoint x: 636, startPoint y: 201, endPoint x: 698, endPoint y: 201, distance: 61.2
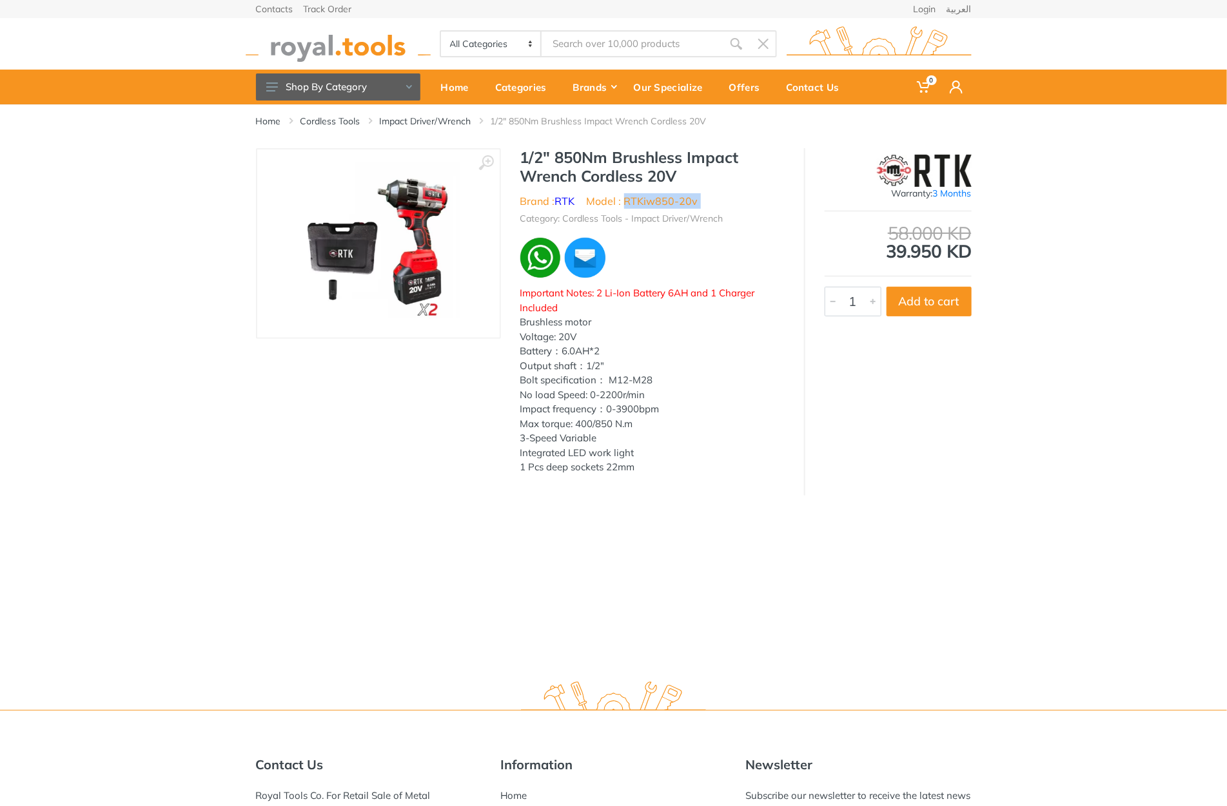
click at [698, 201] on ul "Brand : RTK Model : RTKiw850-20v" at bounding box center [652, 200] width 264 height 15
copy div "RTKiw850-20v"
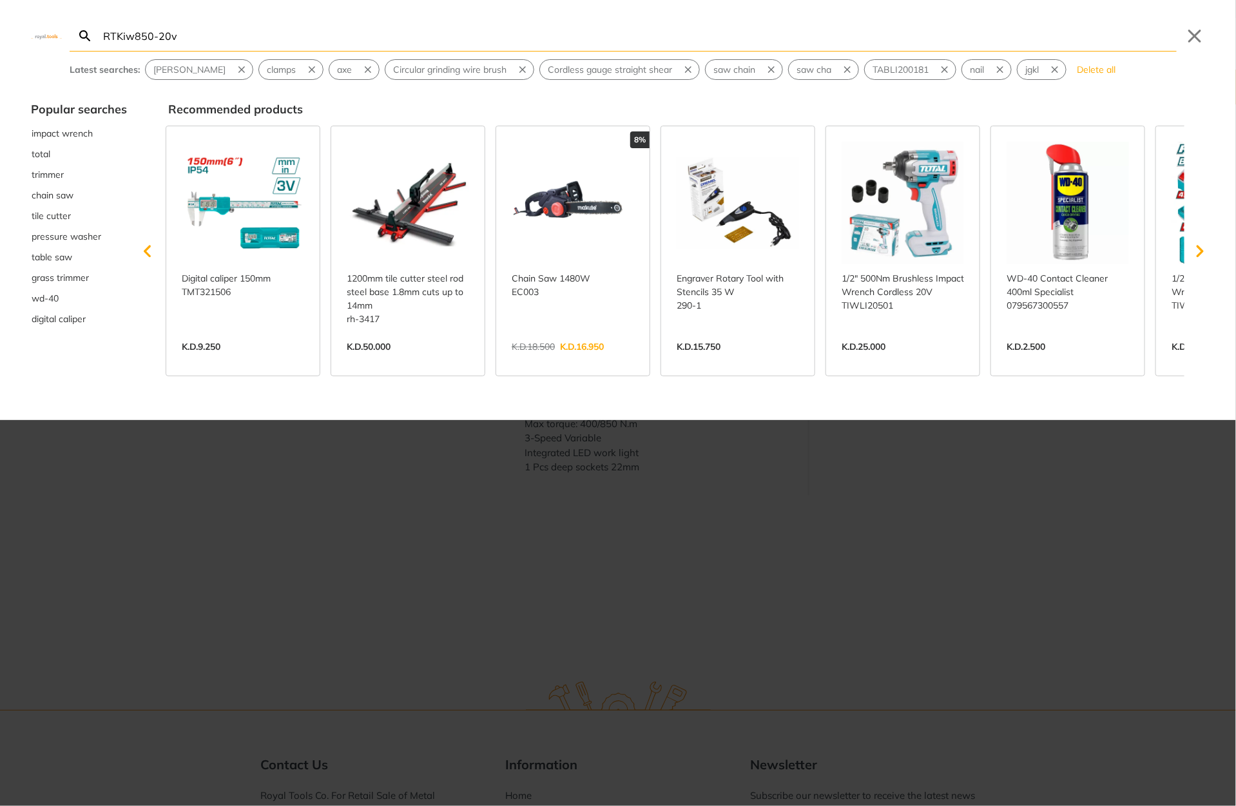
type input "RTKiw850-20v"
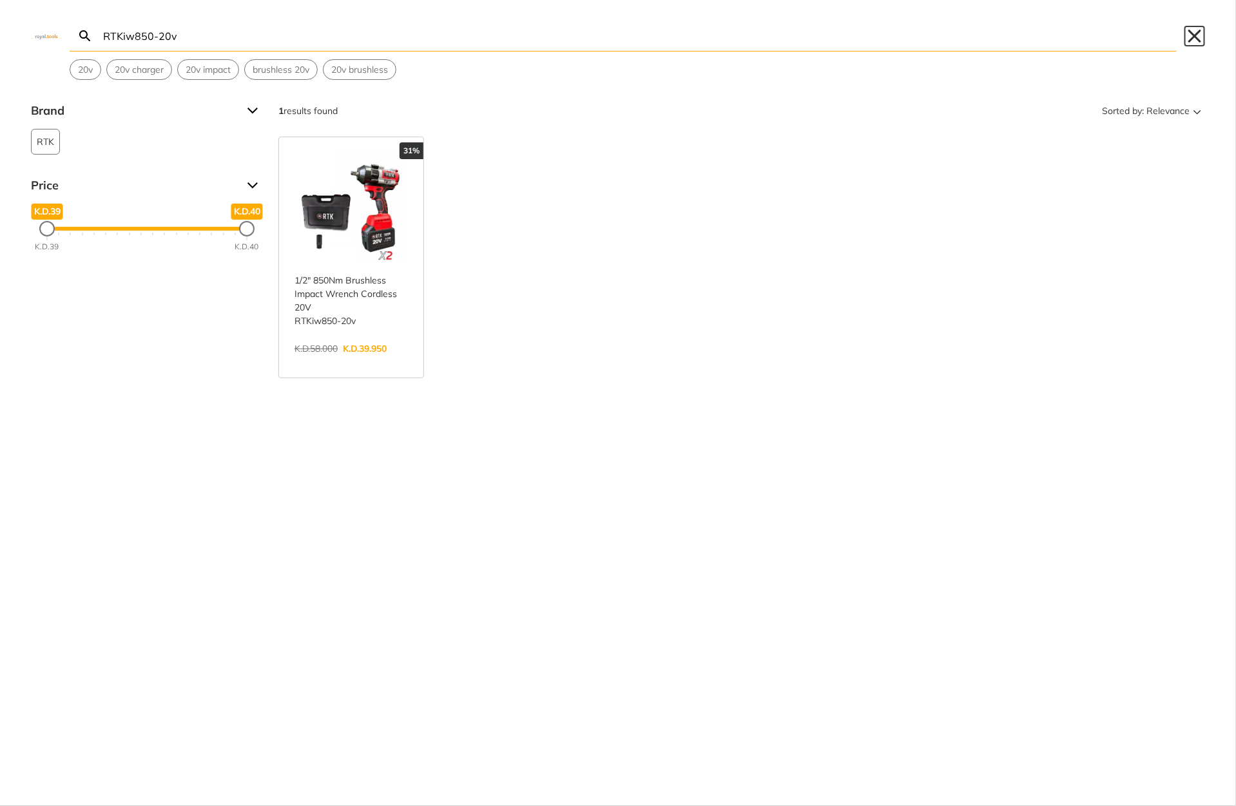
click at [1202, 30] on button "Close" at bounding box center [1195, 36] width 21 height 21
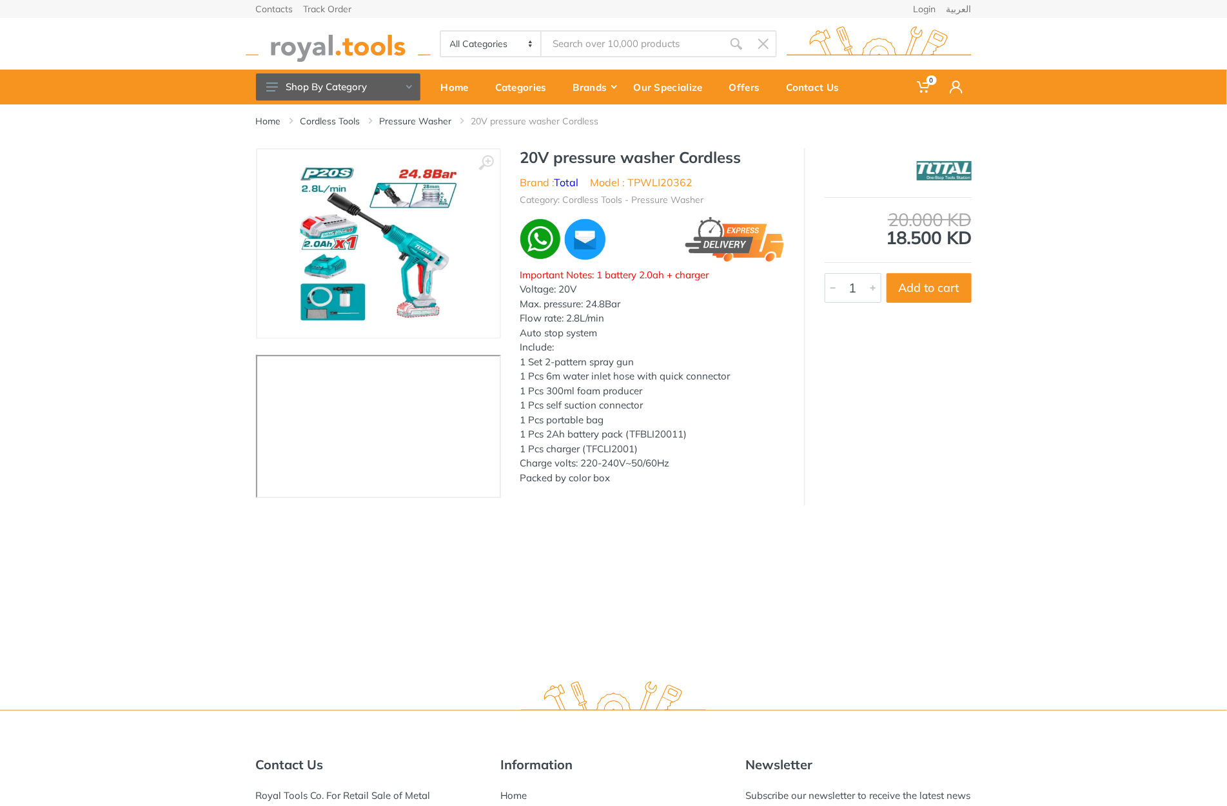
click at [657, 182] on li "Model : TPWLI20362" at bounding box center [642, 182] width 103 height 15
copy li "TPWLI20362"
click at [538, 155] on h1 "20V pressure washer Cordless" at bounding box center [652, 157] width 264 height 19
drag, startPoint x: 538, startPoint y: 155, endPoint x: 719, endPoint y: 164, distance: 182.0
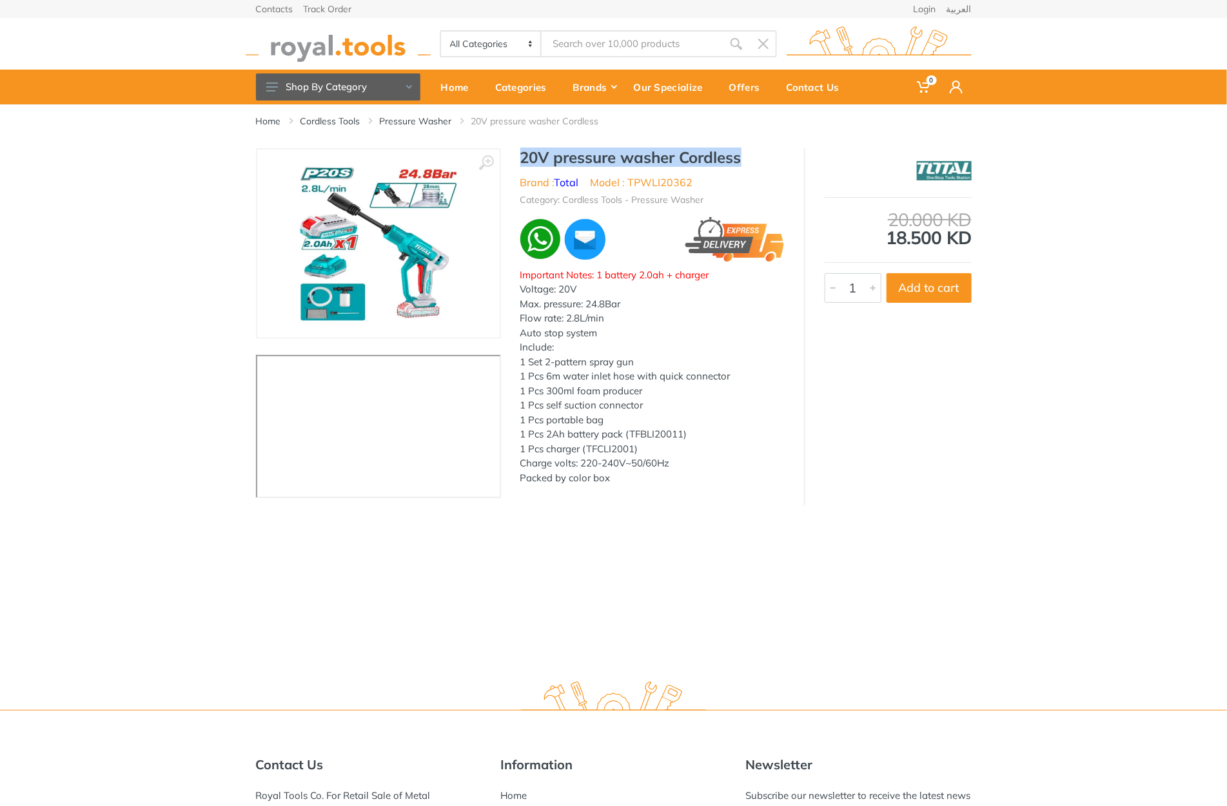
click at [719, 164] on h1 "20V pressure washer Cordless" at bounding box center [652, 157] width 264 height 19
copy h1 "20V pressure washer Cordless"
click at [653, 189] on li "Model : TPWLI20362" at bounding box center [642, 182] width 103 height 15
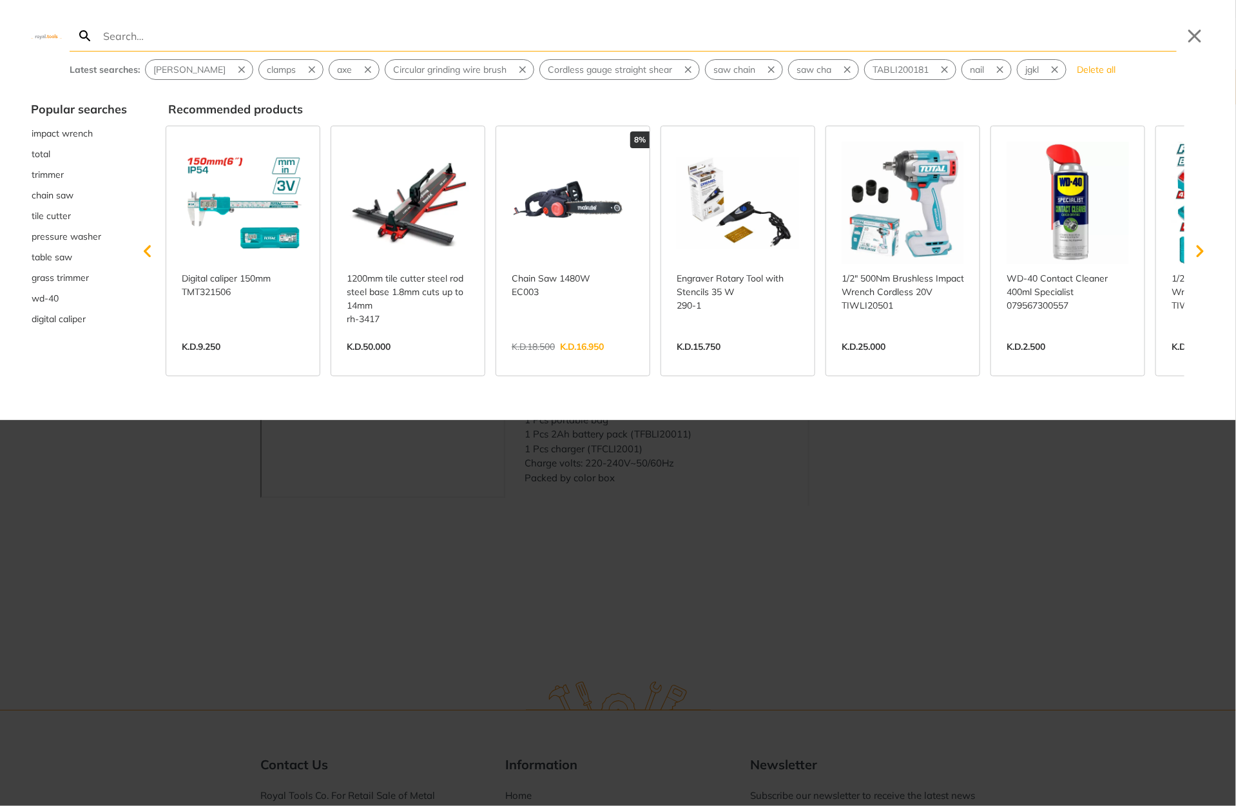
click at [603, 457] on div at bounding box center [618, 403] width 1236 height 806
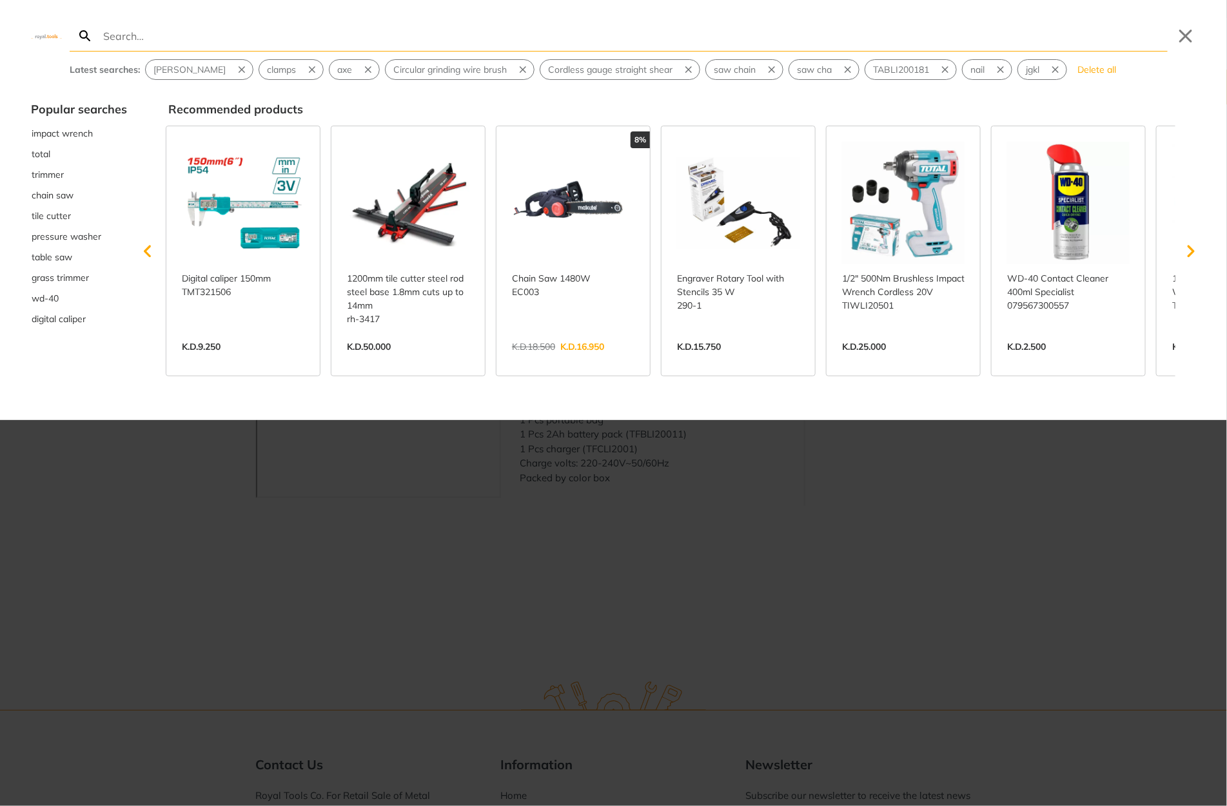
drag, startPoint x: 624, startPoint y: 498, endPoint x: 623, endPoint y: 488, distance: 9.7
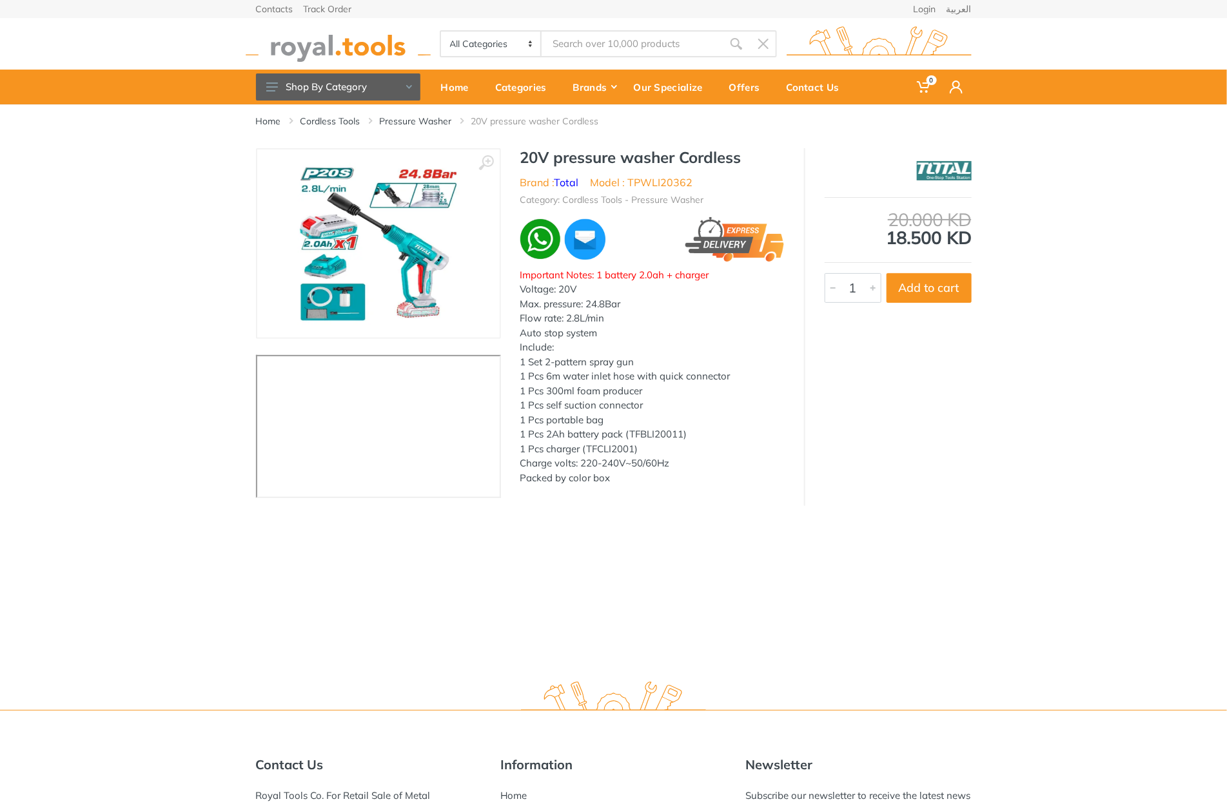
click at [645, 169] on div "20V pressure washer Cordless Brand : Total Model : TPWLI20362 Category: Cordles…" at bounding box center [652, 320] width 303 height 345
click at [647, 179] on li "Model : TPWLI20362" at bounding box center [642, 182] width 103 height 15
copy li "TPWLI20362"
type input "TPWLI20362"
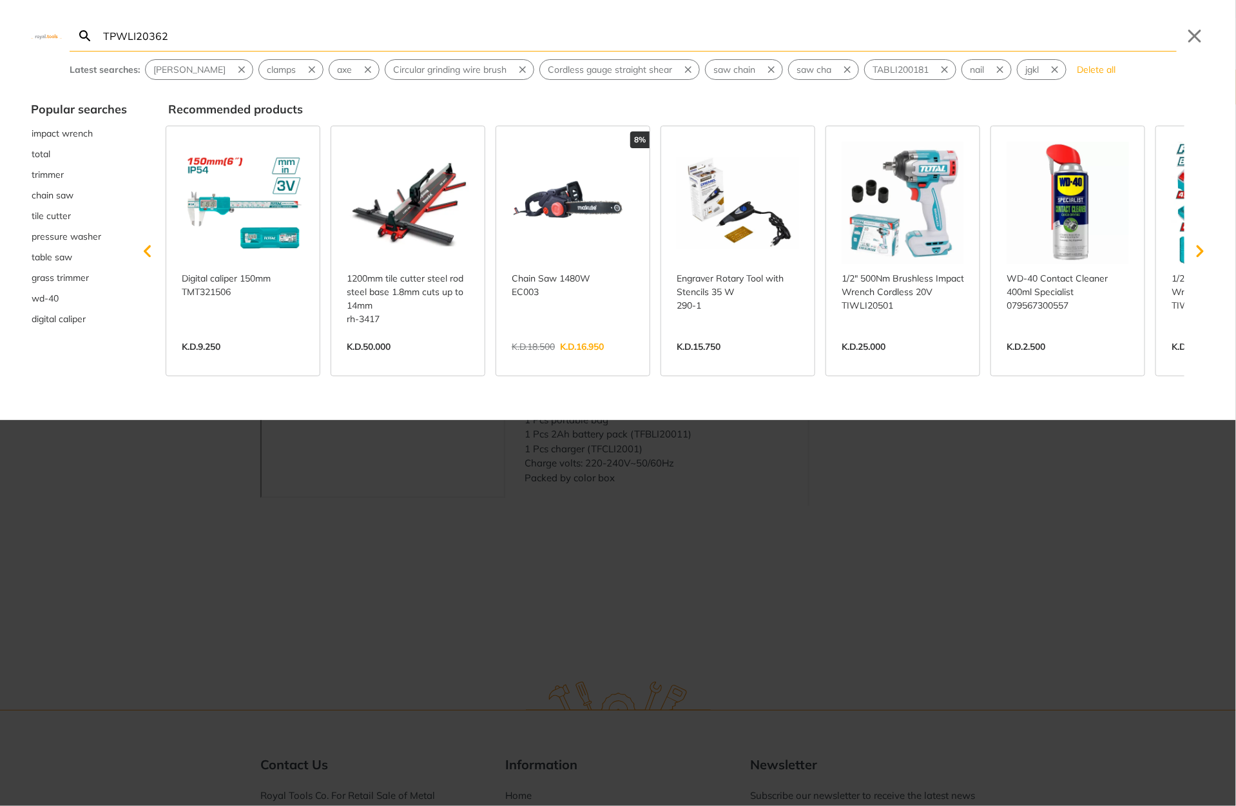
type input "TPWLI20362"
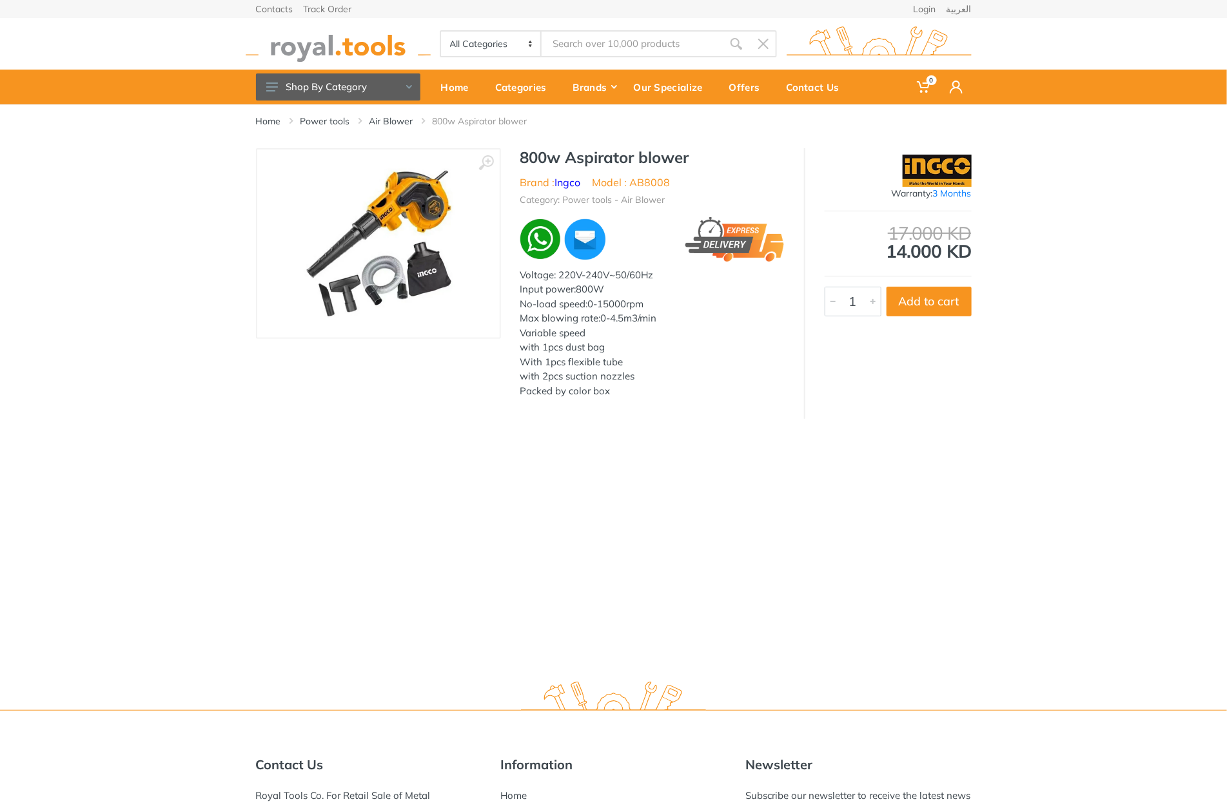
click at [540, 153] on h1 "800w Aspirator blower" at bounding box center [652, 157] width 264 height 19
drag, startPoint x: 540, startPoint y: 153, endPoint x: 685, endPoint y: 157, distance: 145.1
click at [685, 157] on h1 "800w Aspirator blower" at bounding box center [652, 157] width 264 height 19
copy h1 "800w Aspirator blower"
click at [646, 181] on li "Model : AB8008" at bounding box center [631, 182] width 78 height 15
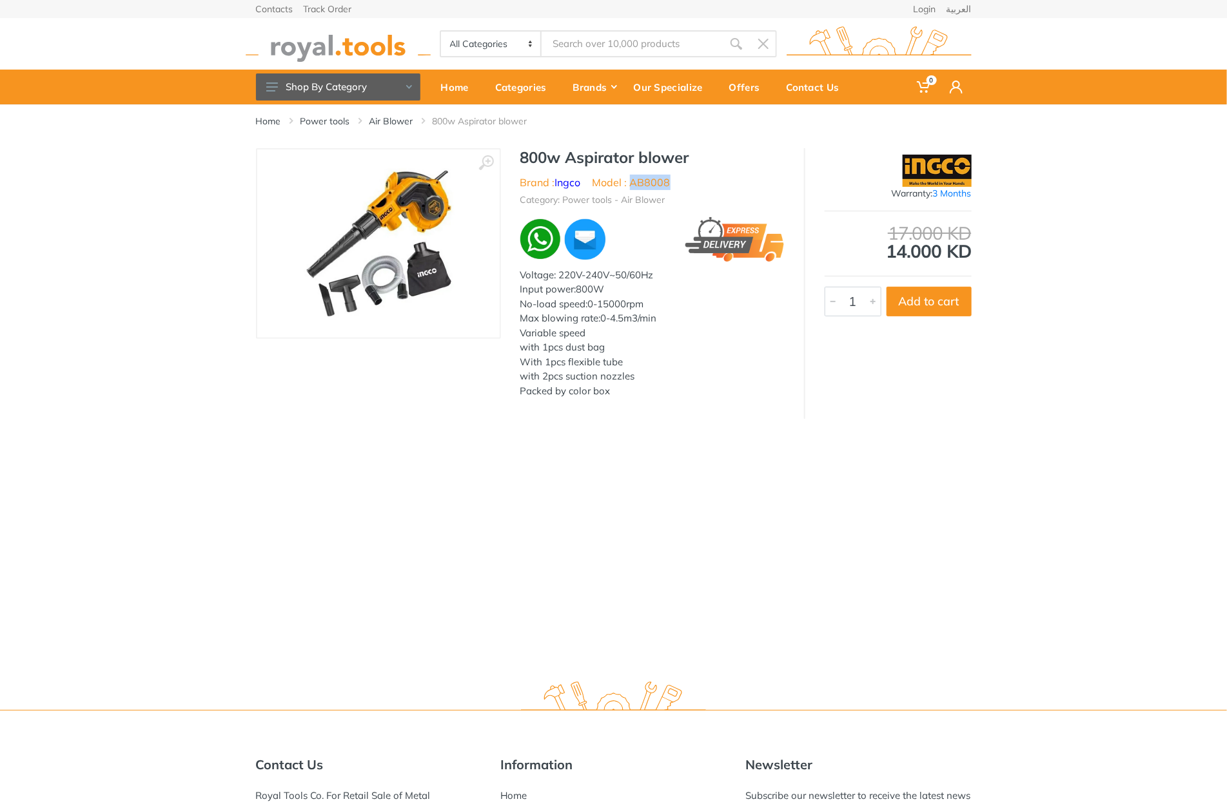
click at [646, 181] on li "Model : AB8008" at bounding box center [631, 182] width 78 height 15
copy li "AB8008"
click at [604, 61] on div "All Categories Power tools Cordless Tools Hand Tools Power Tools Accessories Sa…" at bounding box center [613, 44] width 735 height 52
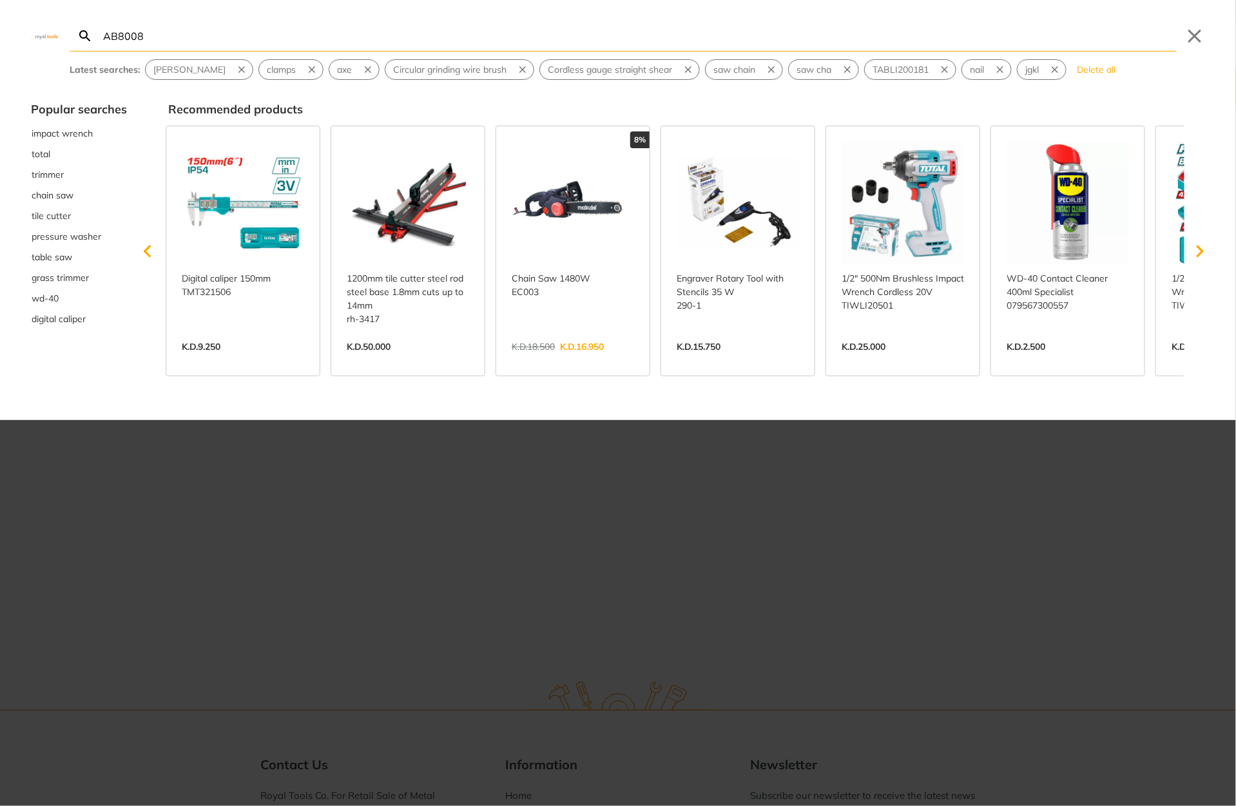
type input "AB8008"
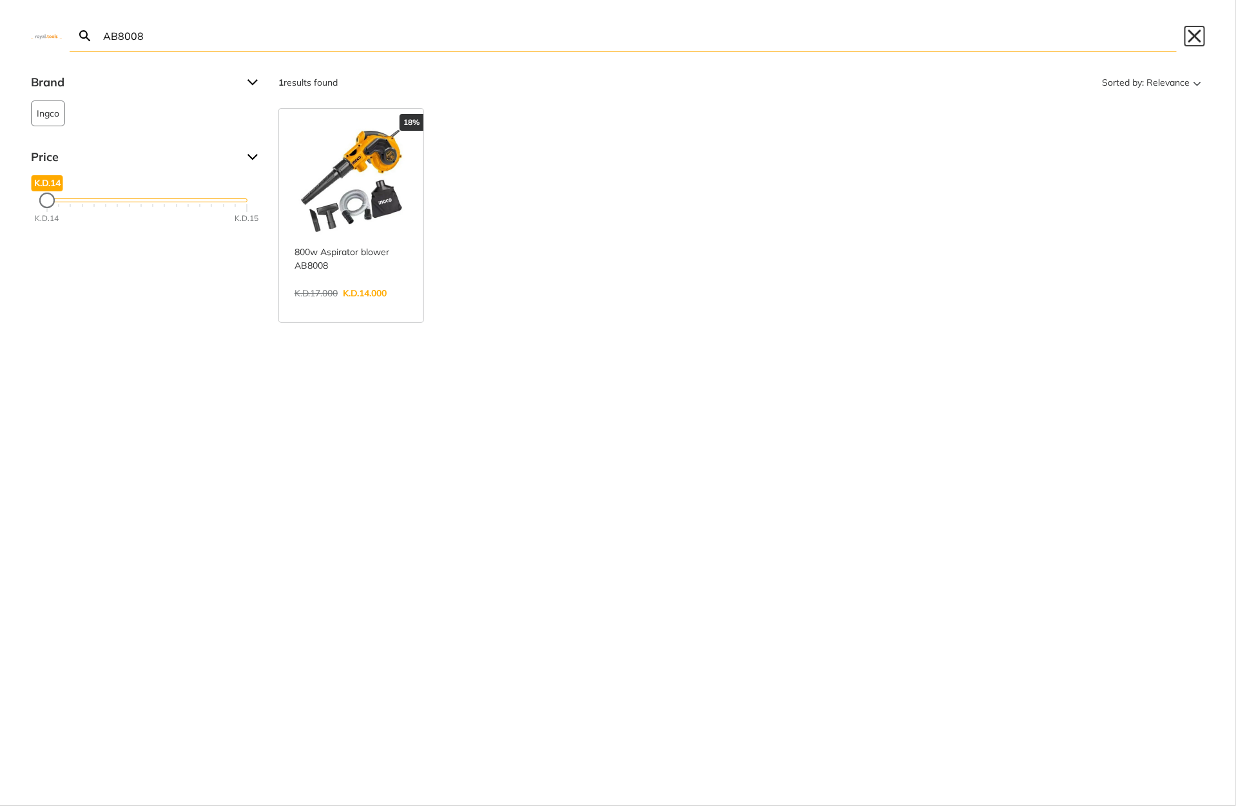
click at [1195, 44] on button "Close" at bounding box center [1195, 36] width 21 height 21
